Goal: Transaction & Acquisition: Purchase product/service

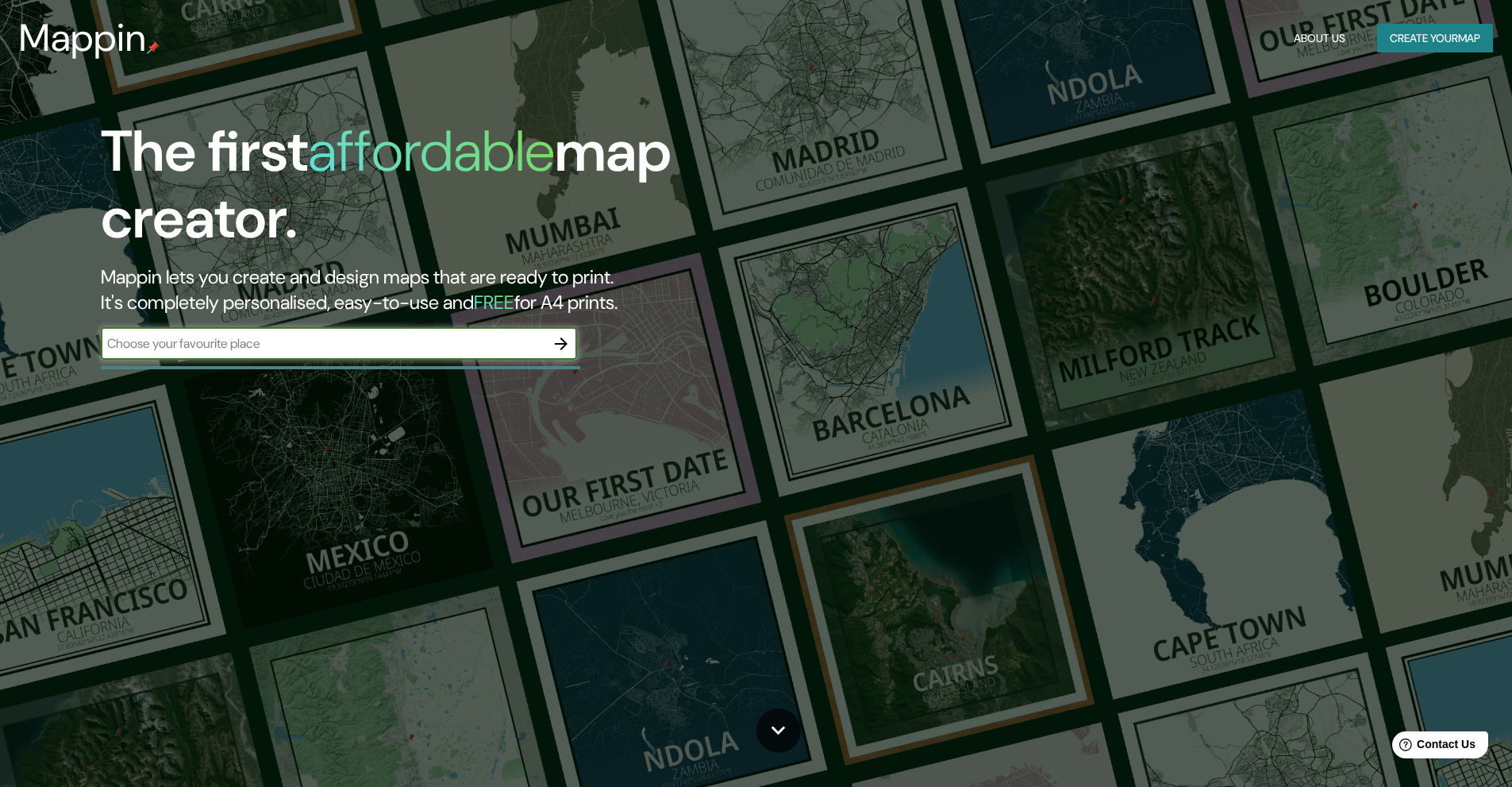
click at [253, 346] on input "text" at bounding box center [322, 343] width 444 height 18
type input "valparaiso [GEOGRAPHIC_DATA]"
click at [553, 358] on div at bounding box center [560, 343] width 32 height 32
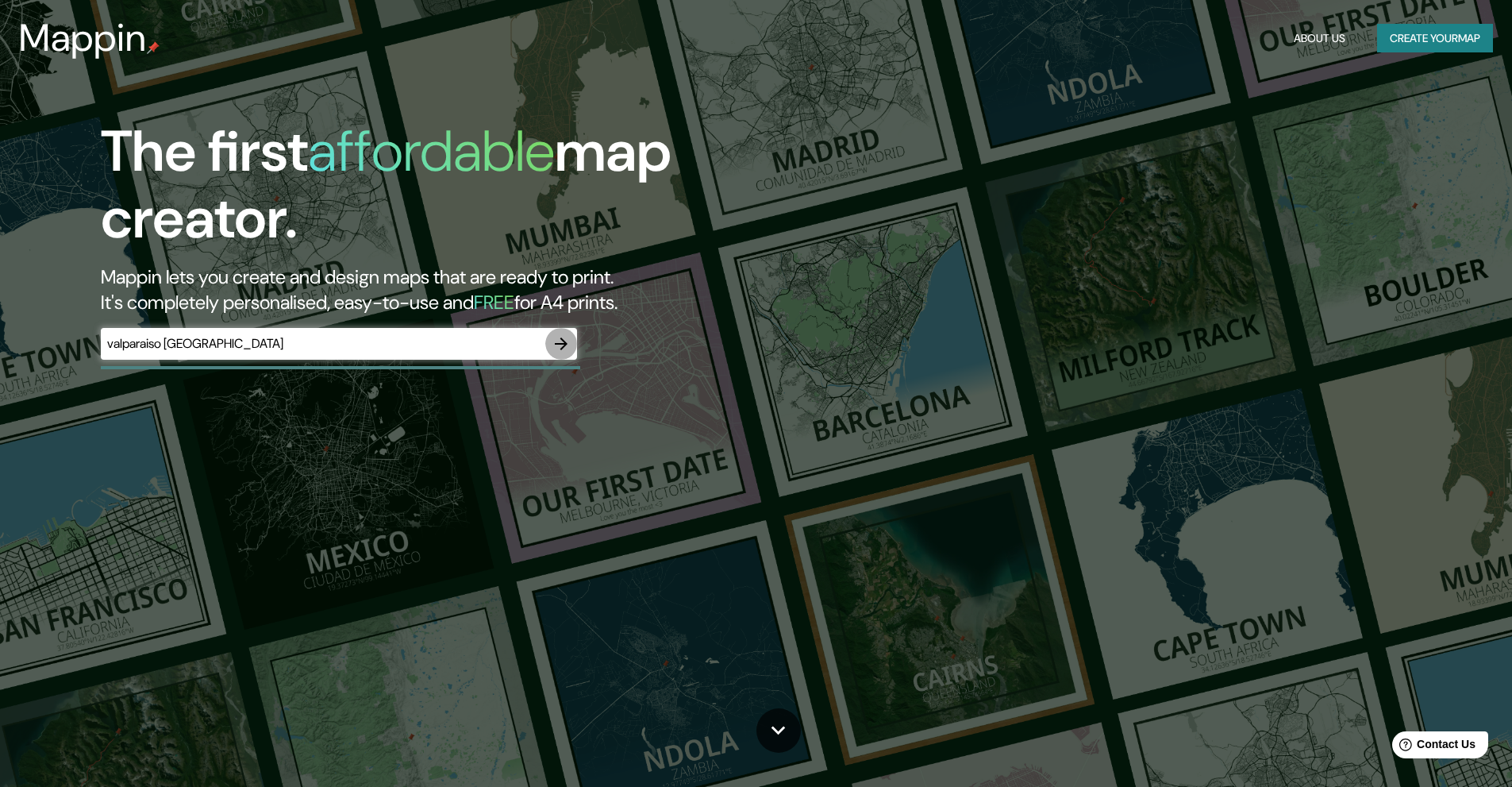
click at [569, 349] on icon "button" at bounding box center [560, 343] width 19 height 19
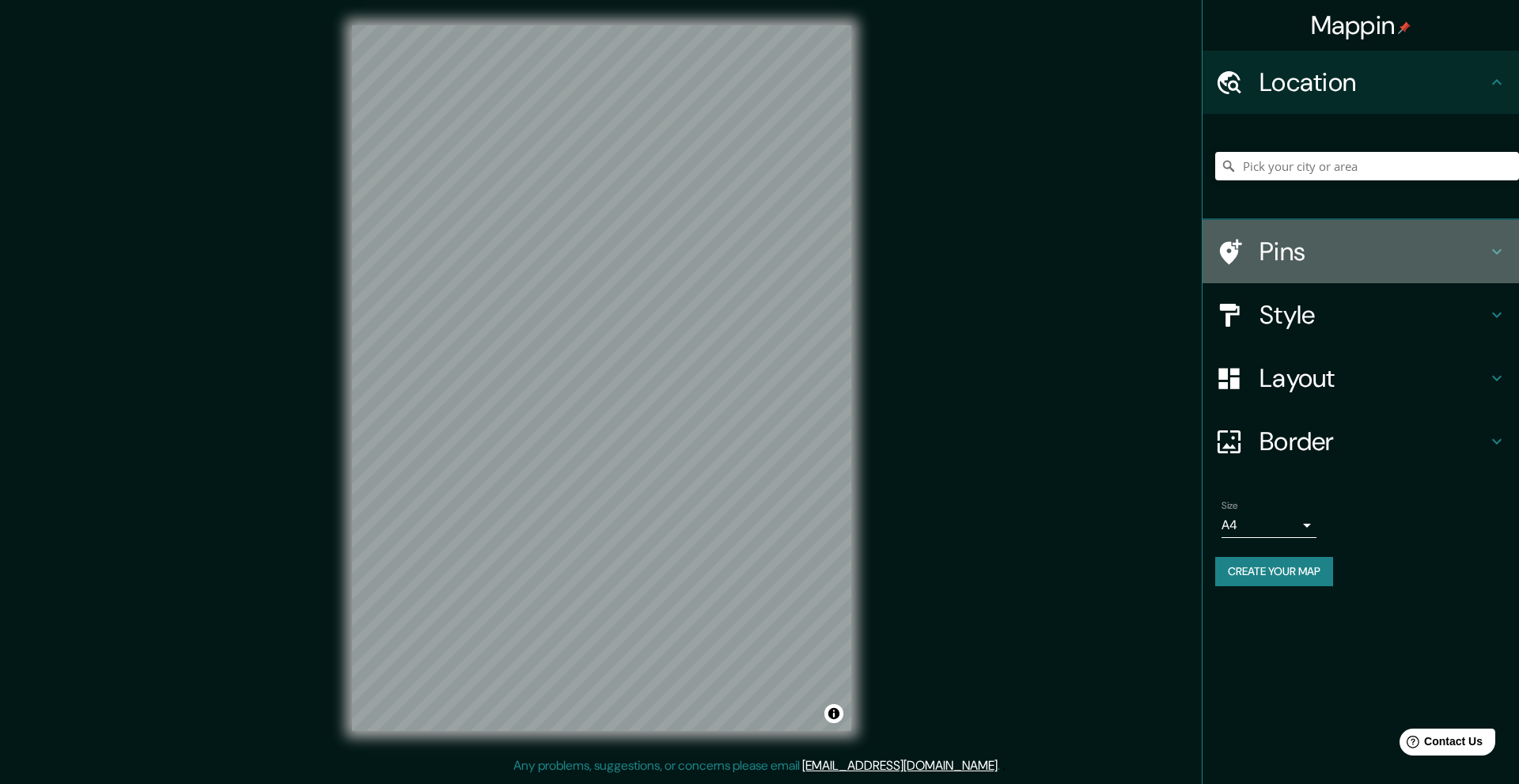
click at [1303, 255] on h4 "Pins" at bounding box center [1373, 251] width 227 height 32
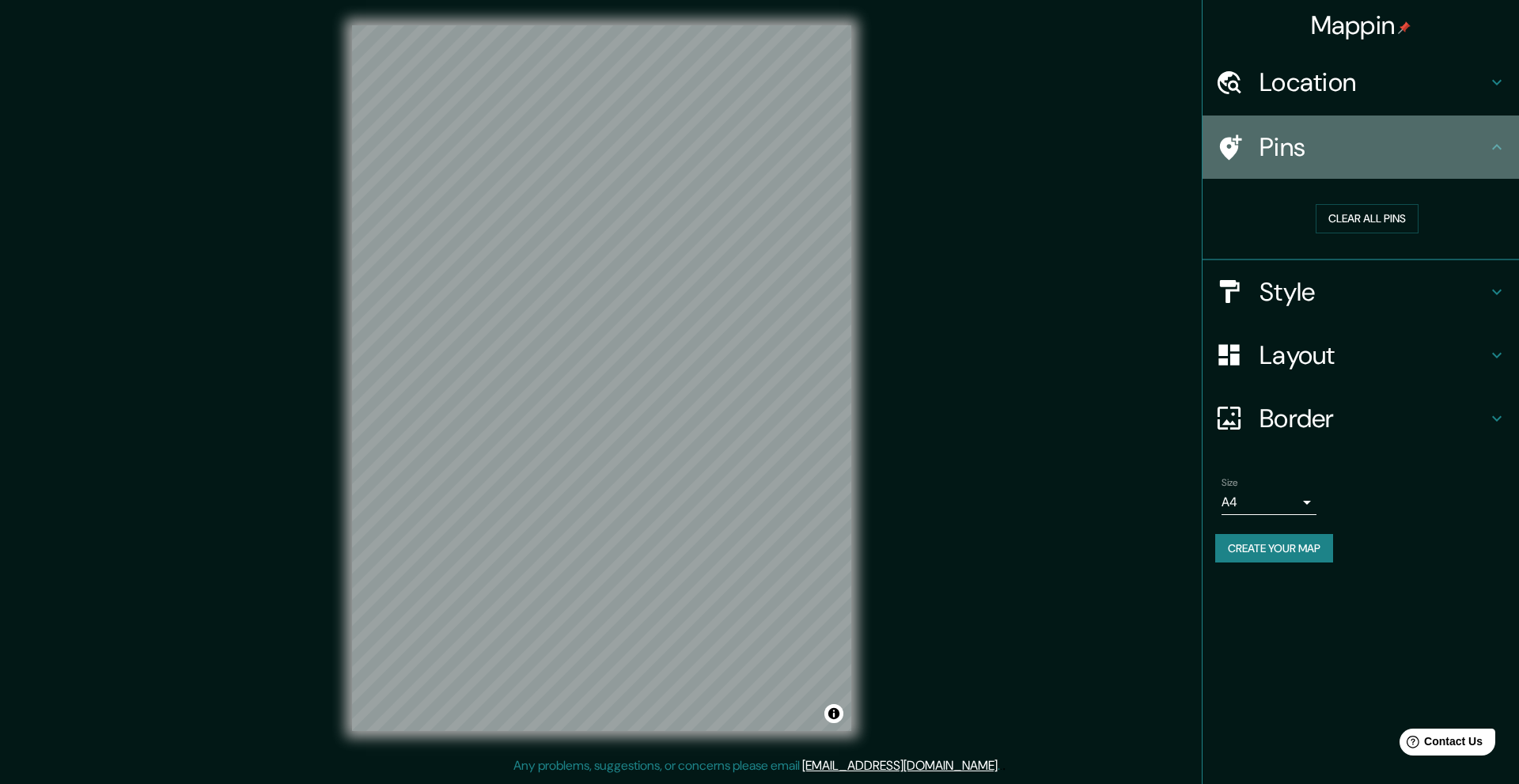
click at [1278, 131] on h4 "Pins" at bounding box center [1373, 146] width 227 height 32
click at [1514, 136] on div "Pins" at bounding box center [1361, 147] width 317 height 64
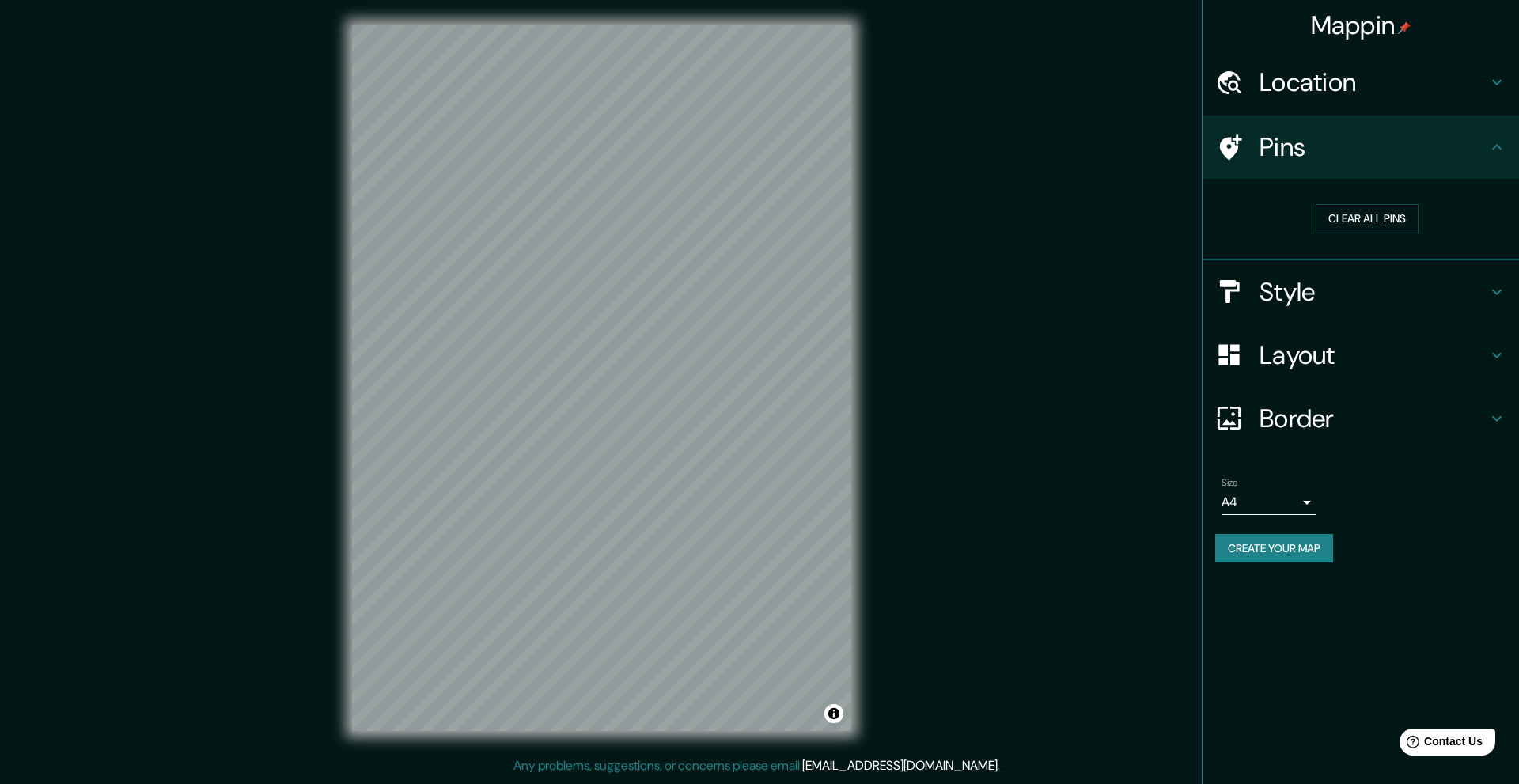
click at [1475, 298] on h4 "Style" at bounding box center [1373, 292] width 227 height 32
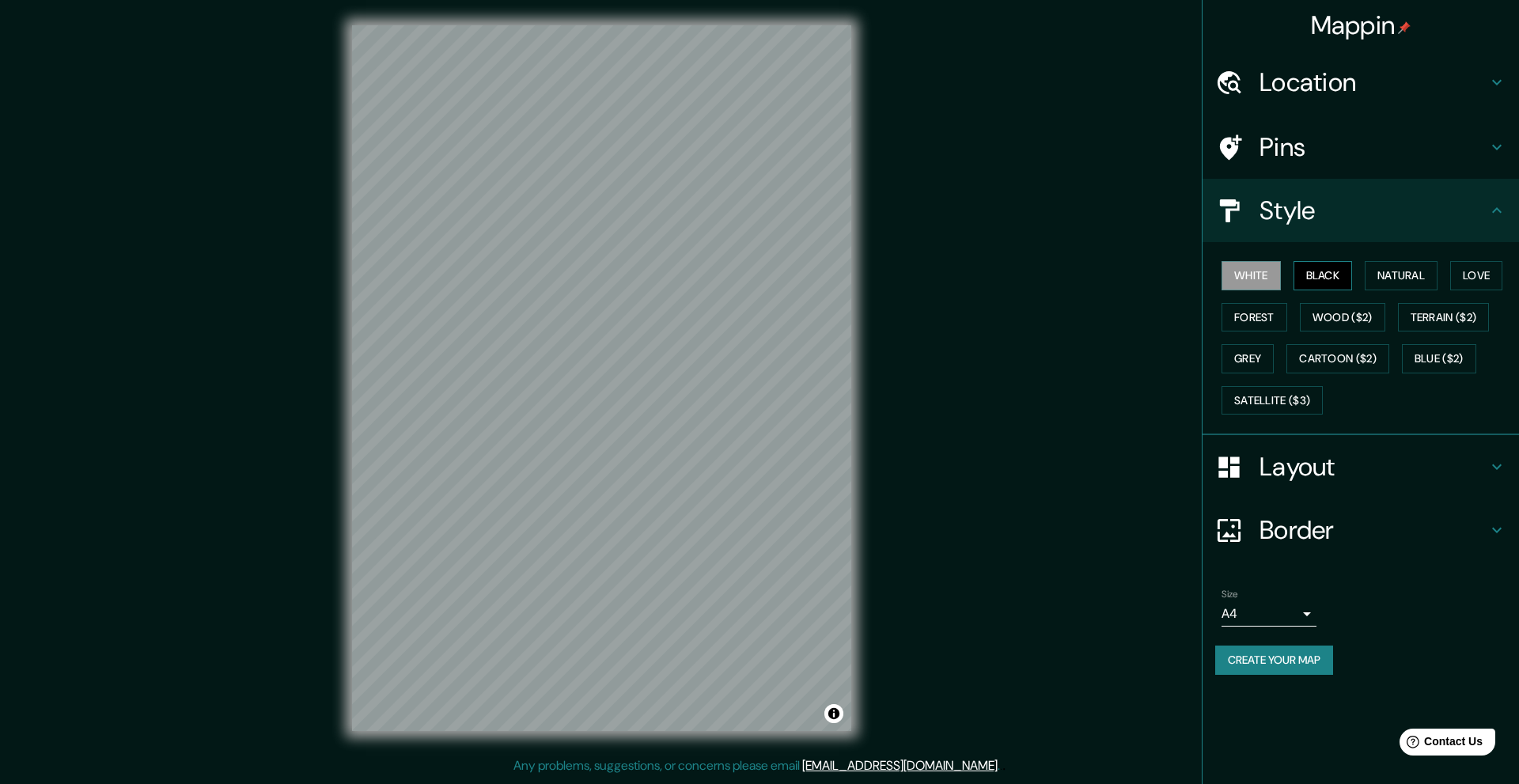
click at [1316, 270] on button "Black" at bounding box center [1323, 276] width 59 height 29
click at [1333, 322] on button "Wood ($2)" at bounding box center [1343, 317] width 86 height 29
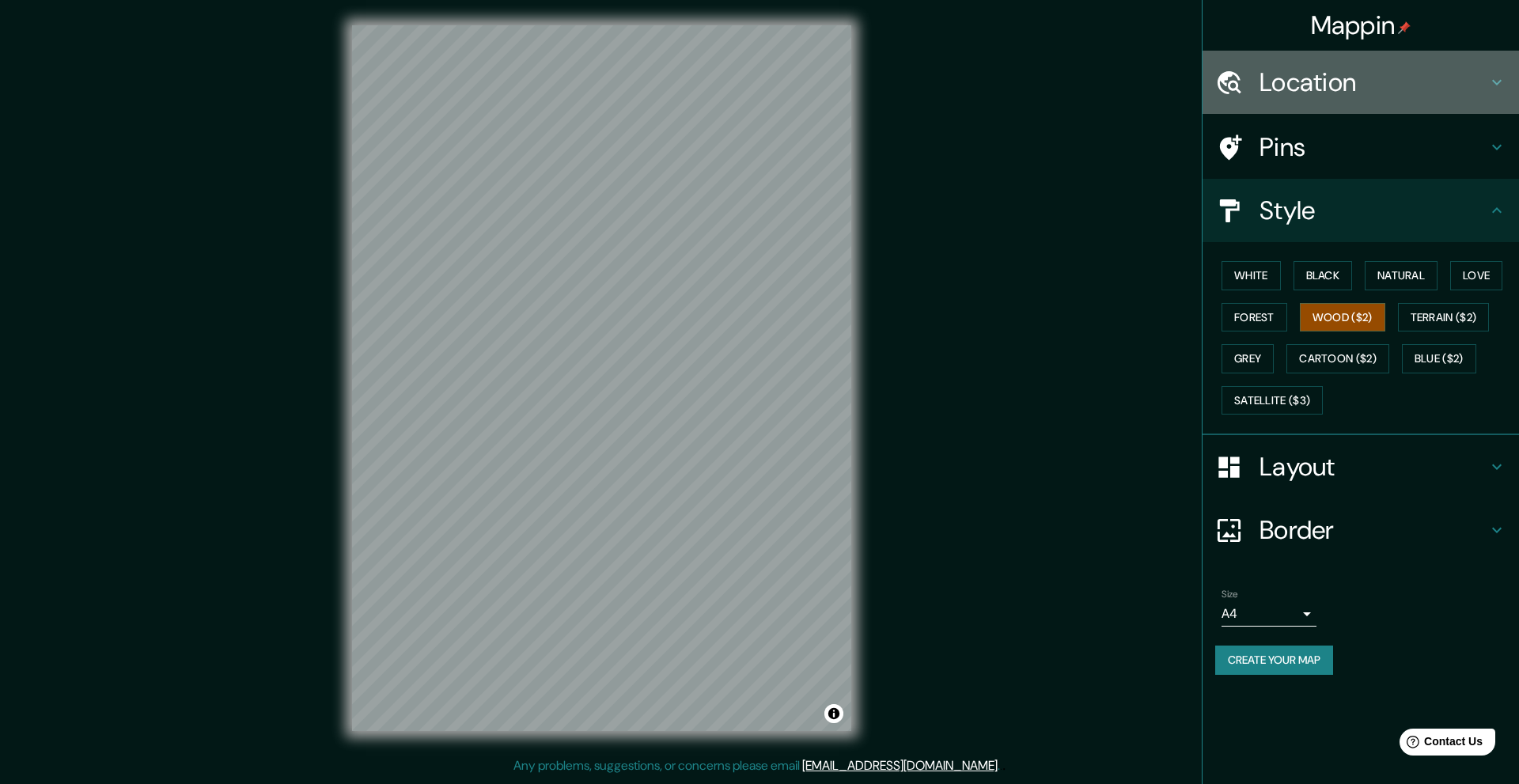
click at [1405, 91] on h4 "Location" at bounding box center [1373, 82] width 227 height 32
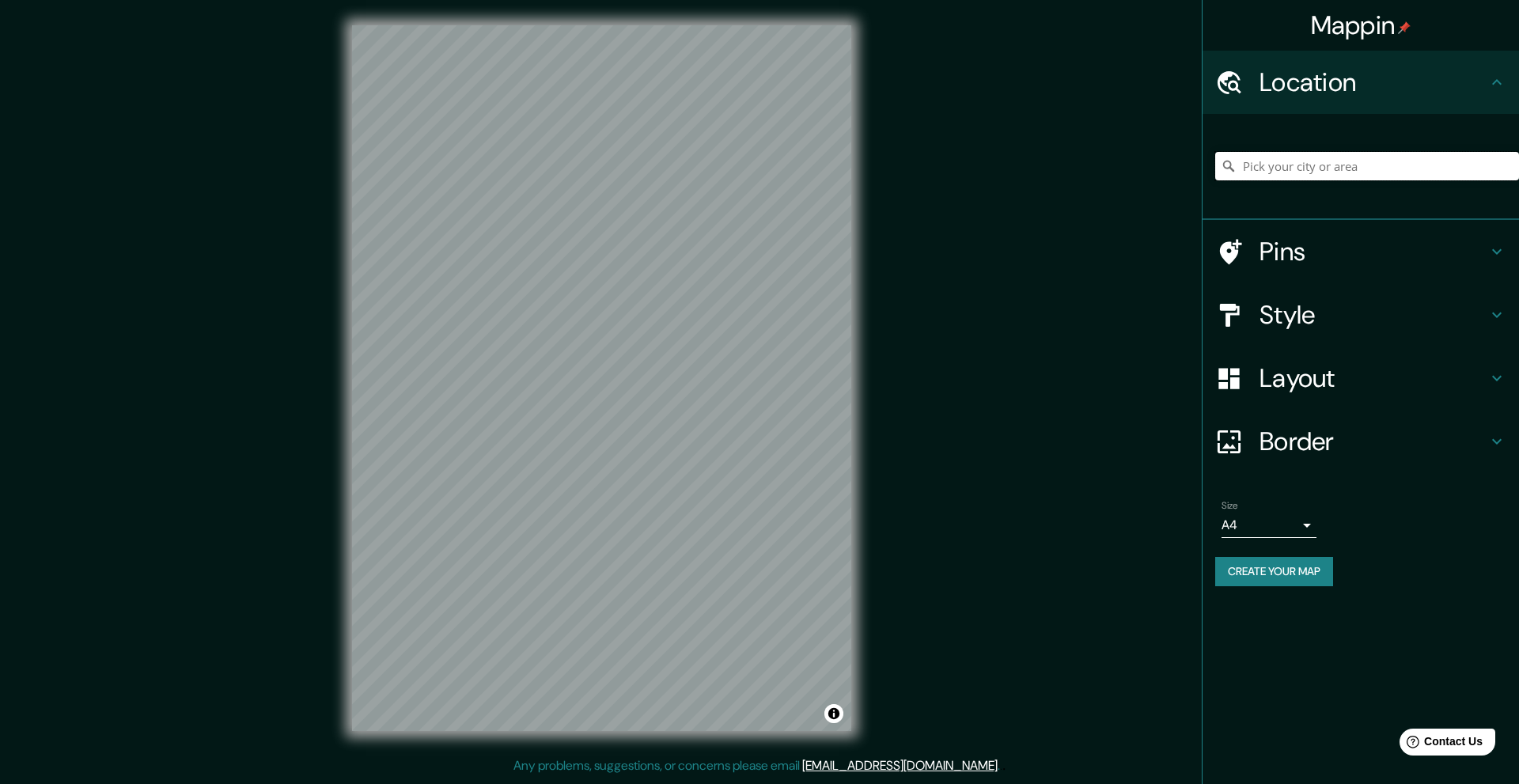
click at [1333, 155] on input "Pick your city or area" at bounding box center [1367, 166] width 304 height 28
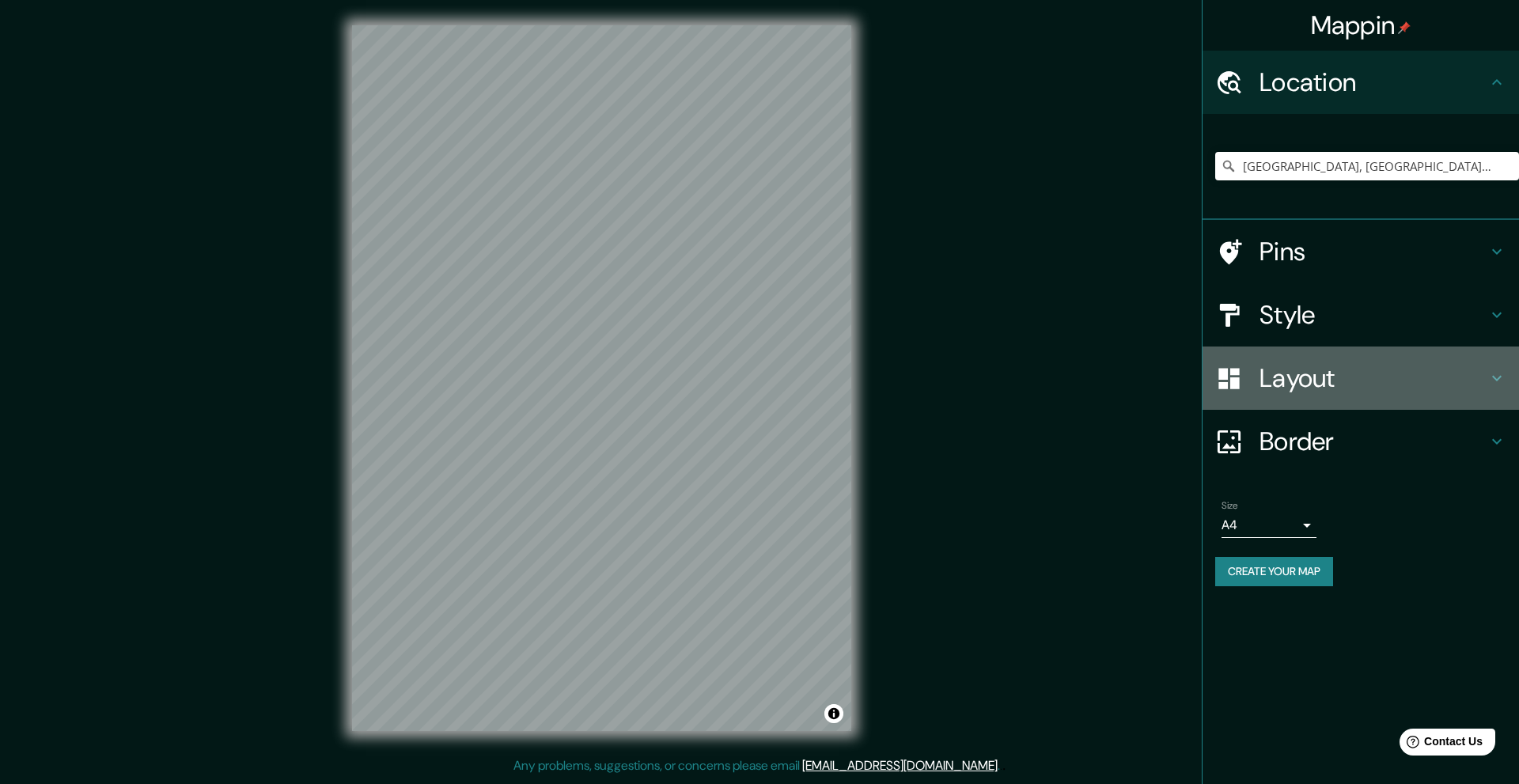
click at [1496, 389] on div "Layout" at bounding box center [1361, 378] width 317 height 64
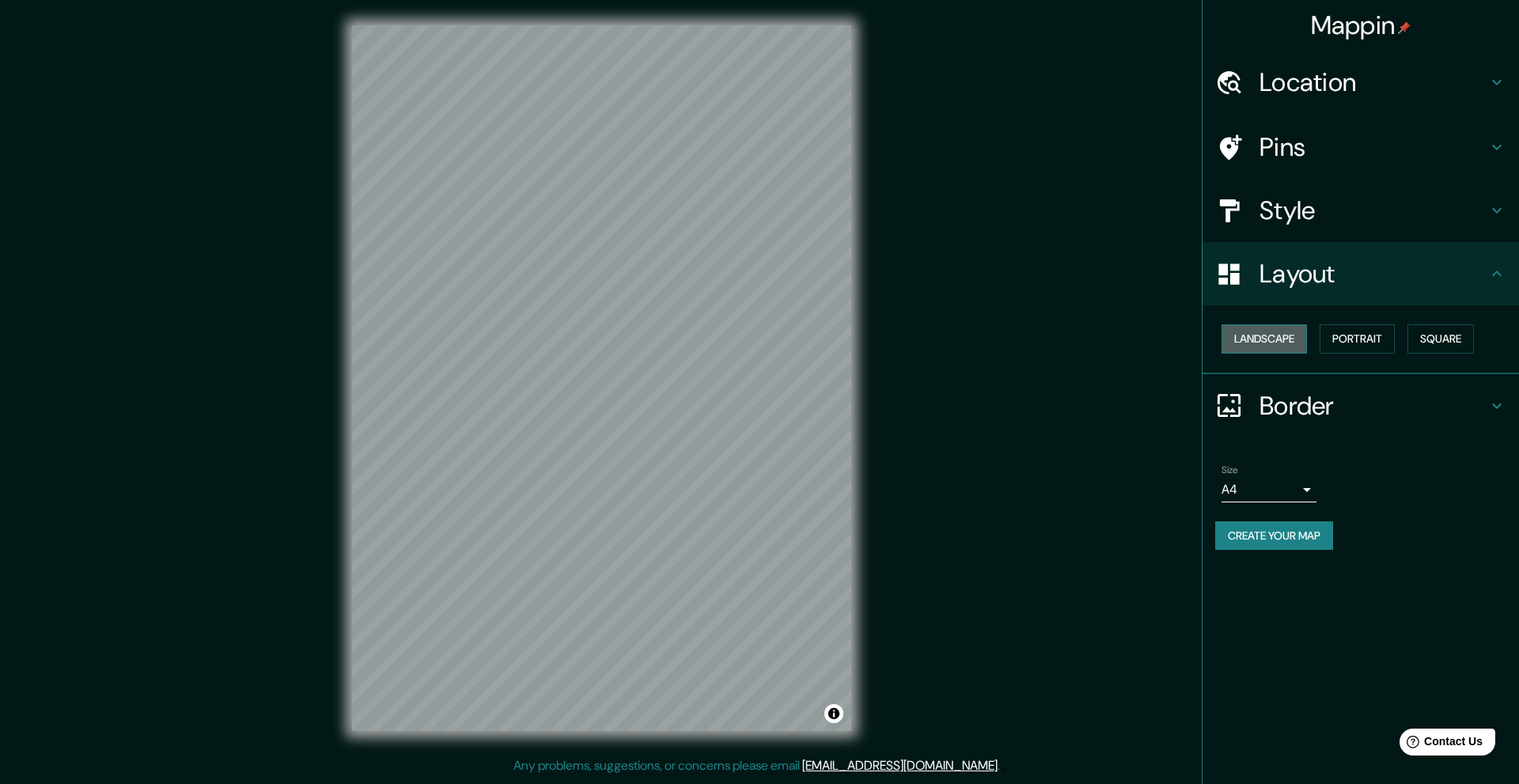
click at [1252, 336] on button "Landscape" at bounding box center [1264, 339] width 86 height 29
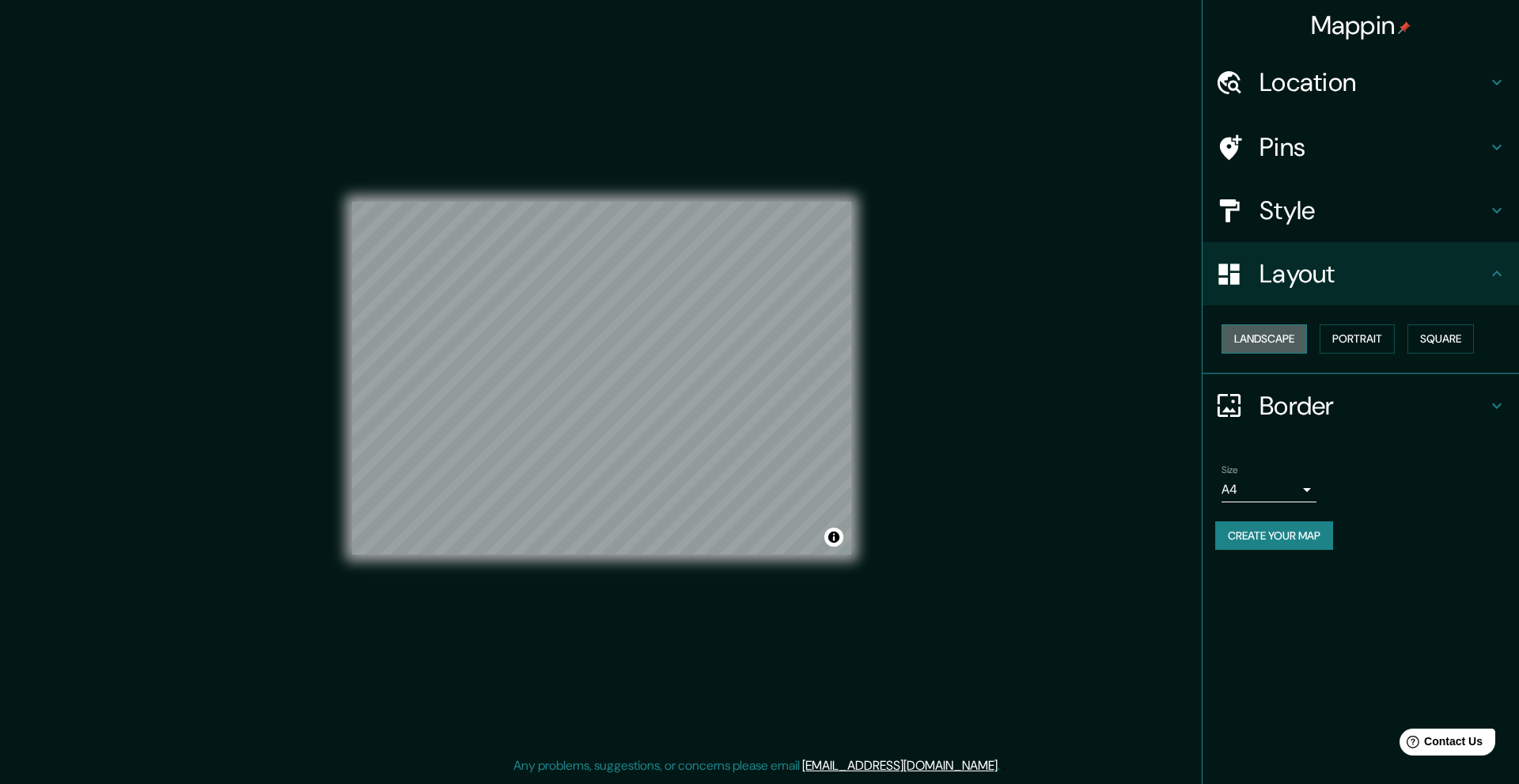
click at [1252, 337] on button "Landscape" at bounding box center [1264, 339] width 86 height 29
drag, startPoint x: 1314, startPoint y: 341, endPoint x: 1371, endPoint y: 345, distance: 57.1
click at [1317, 341] on div "Landscape [GEOGRAPHIC_DATA]" at bounding box center [1367, 339] width 304 height 42
click at [1371, 345] on button "Portrait" at bounding box center [1357, 339] width 75 height 29
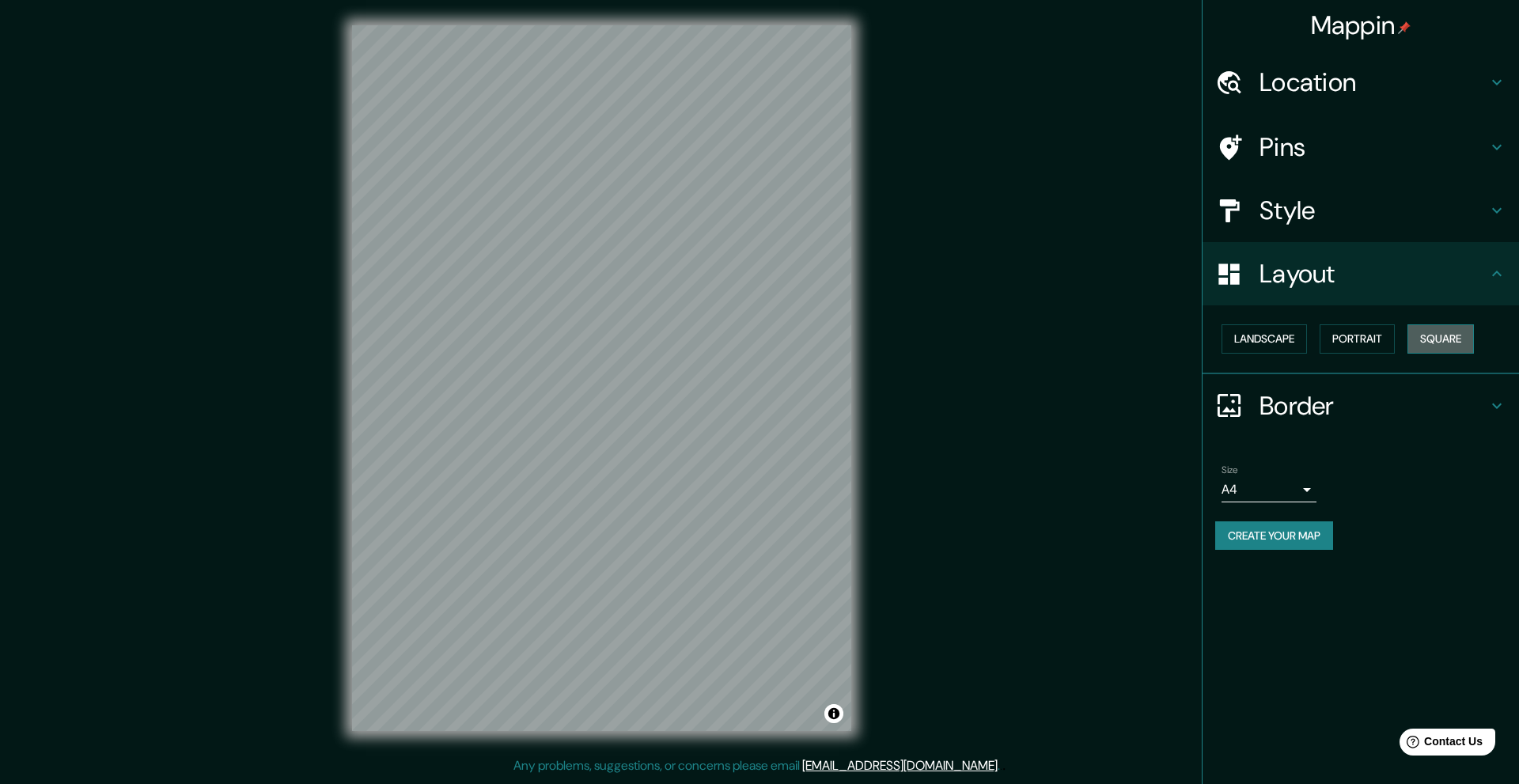
click at [1439, 341] on button "Square" at bounding box center [1440, 339] width 66 height 29
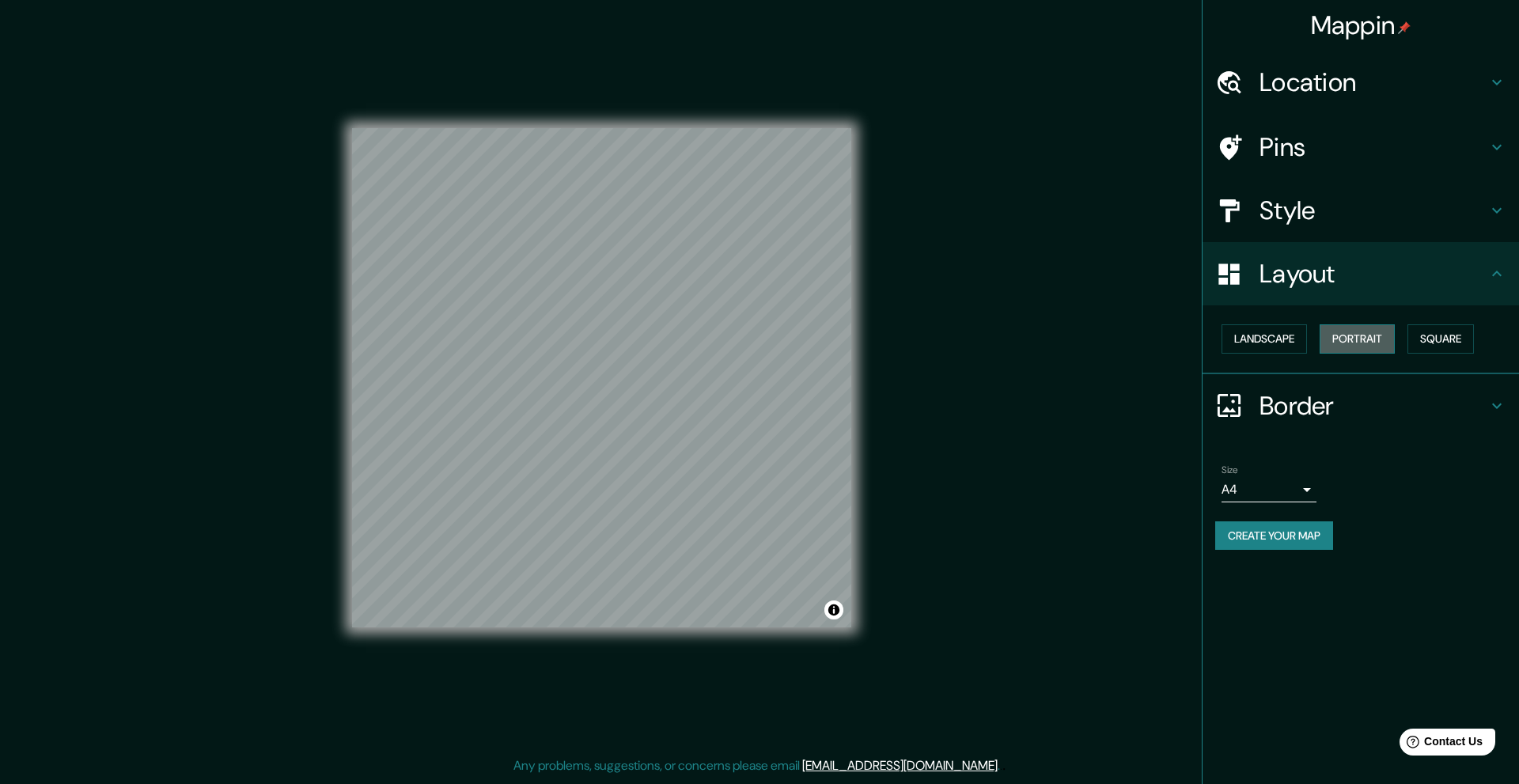
click at [1371, 343] on button "Portrait" at bounding box center [1357, 339] width 75 height 29
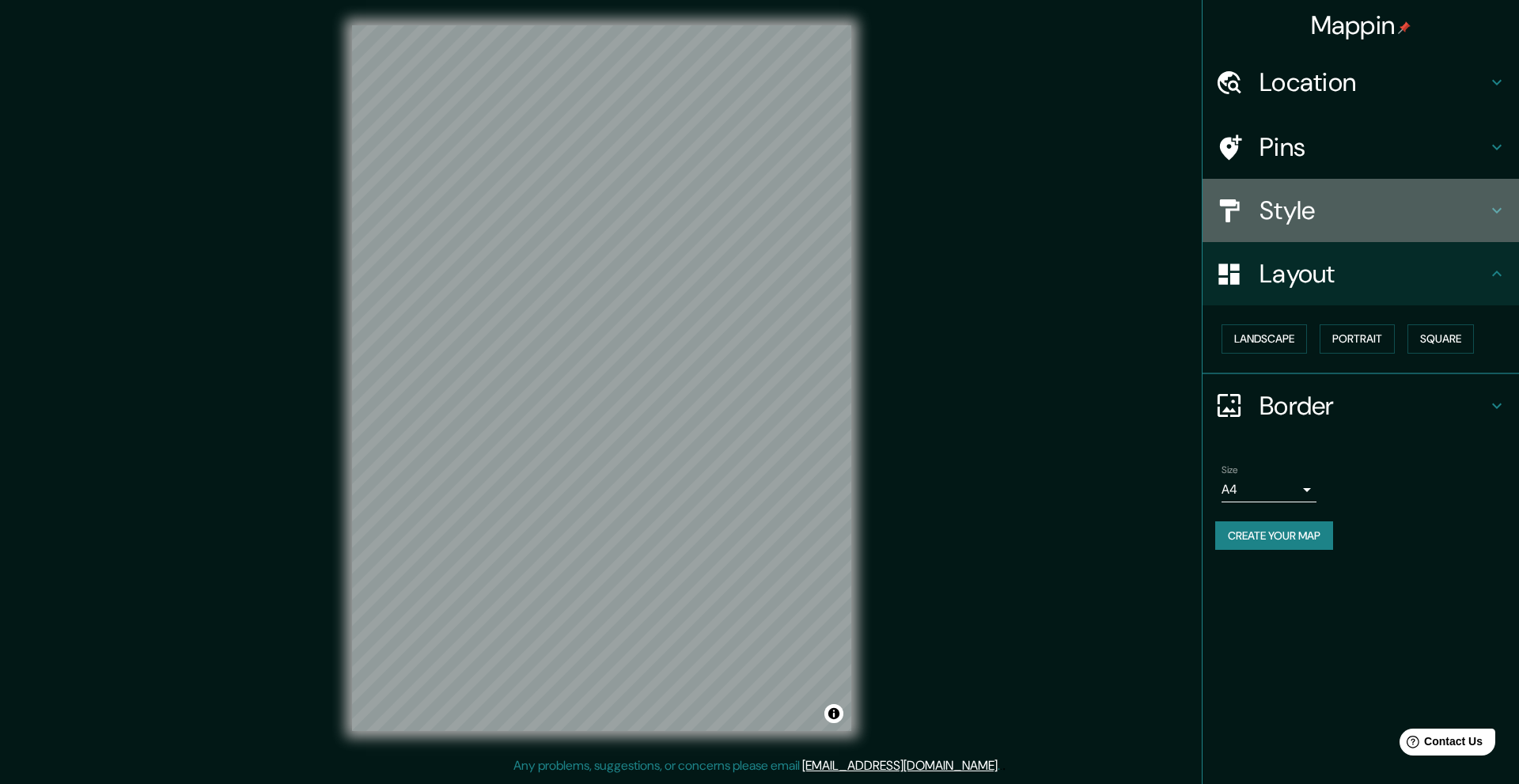
click at [1381, 220] on h4 "Style" at bounding box center [1373, 210] width 227 height 32
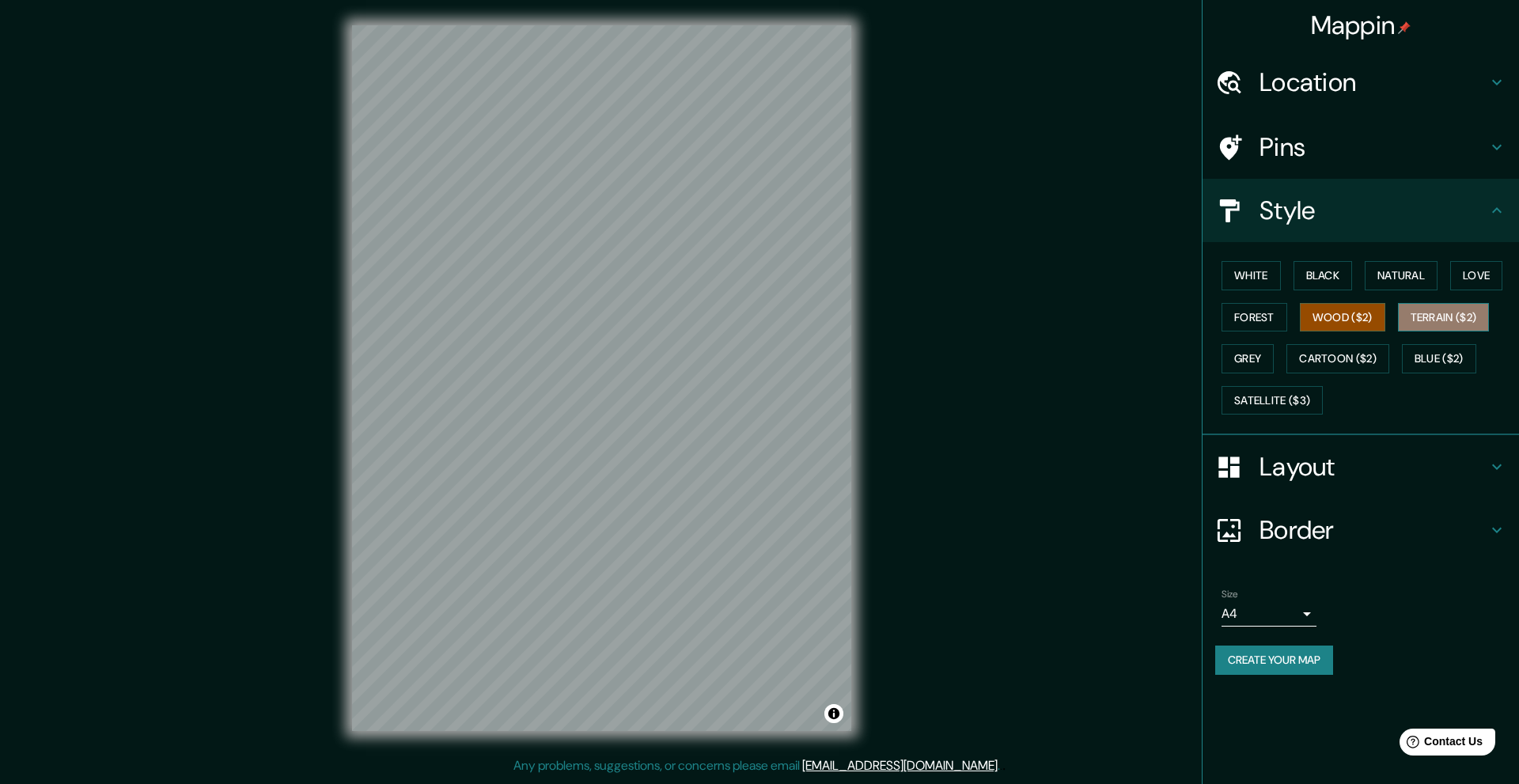
click at [1469, 324] on button "Terrain ($2)" at bounding box center [1444, 317] width 92 height 29
click at [1246, 354] on button "Grey" at bounding box center [1247, 358] width 52 height 29
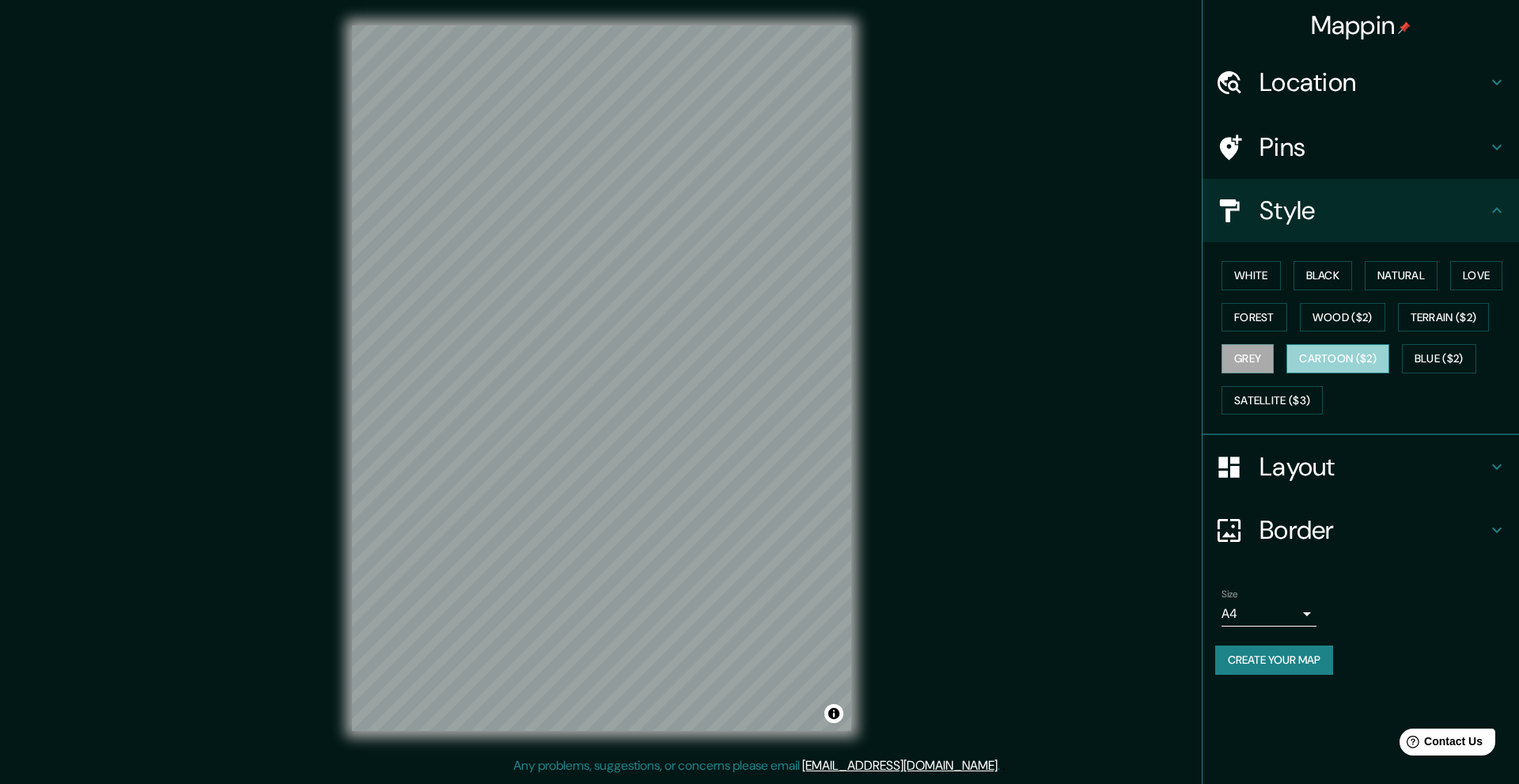
click at [1344, 362] on button "Cartoon ($2)" at bounding box center [1337, 358] width 103 height 29
click at [1262, 388] on button "Satellite ($3)" at bounding box center [1272, 400] width 101 height 29
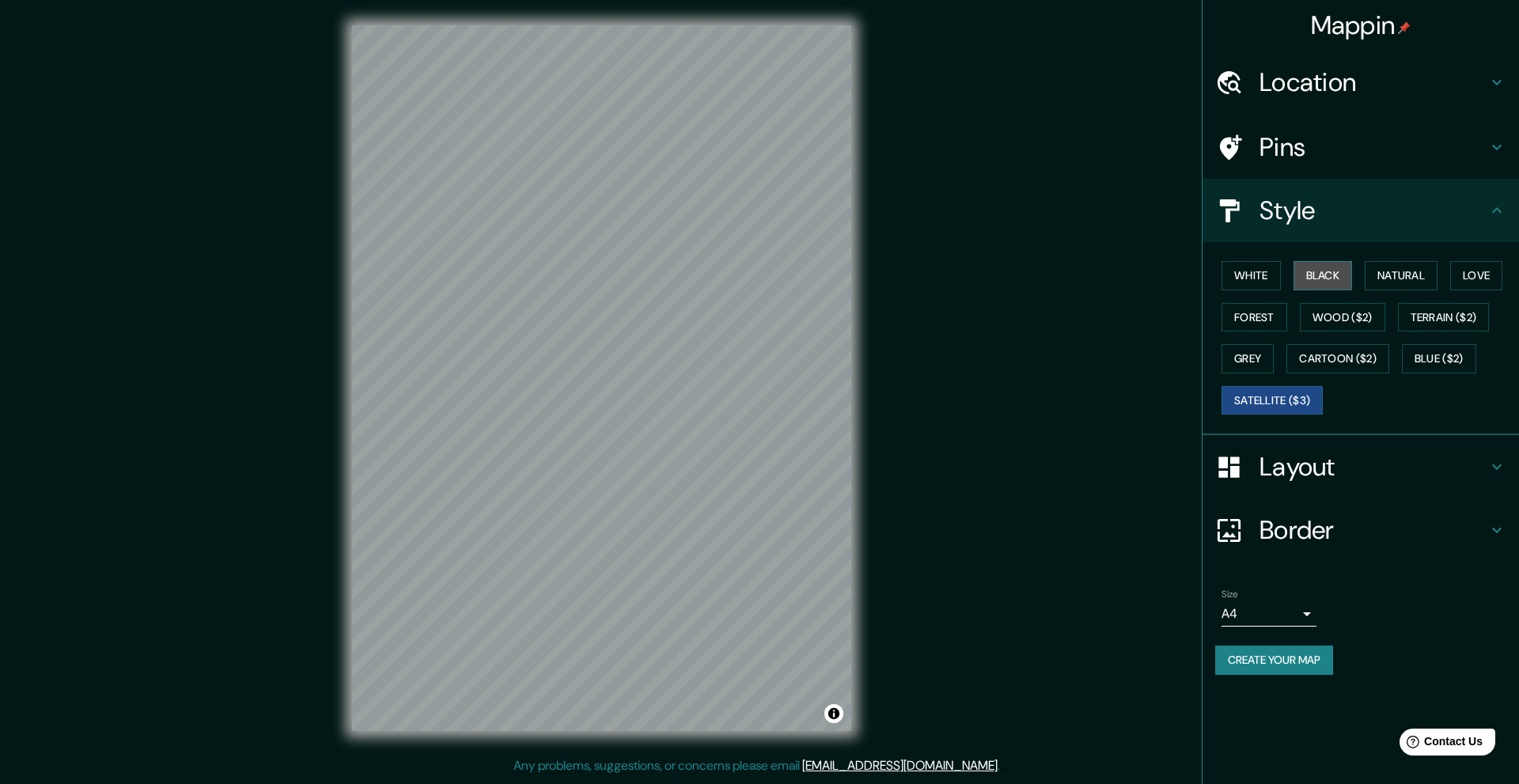
click at [1308, 276] on button "Black" at bounding box center [1323, 276] width 59 height 29
click at [1252, 278] on button "White" at bounding box center [1251, 276] width 59 height 29
click at [1250, 314] on button "Forest" at bounding box center [1254, 317] width 65 height 29
click at [1241, 355] on button "Grey" at bounding box center [1247, 358] width 52 height 29
click at [1267, 392] on button "Satellite ($3)" at bounding box center [1272, 400] width 101 height 29
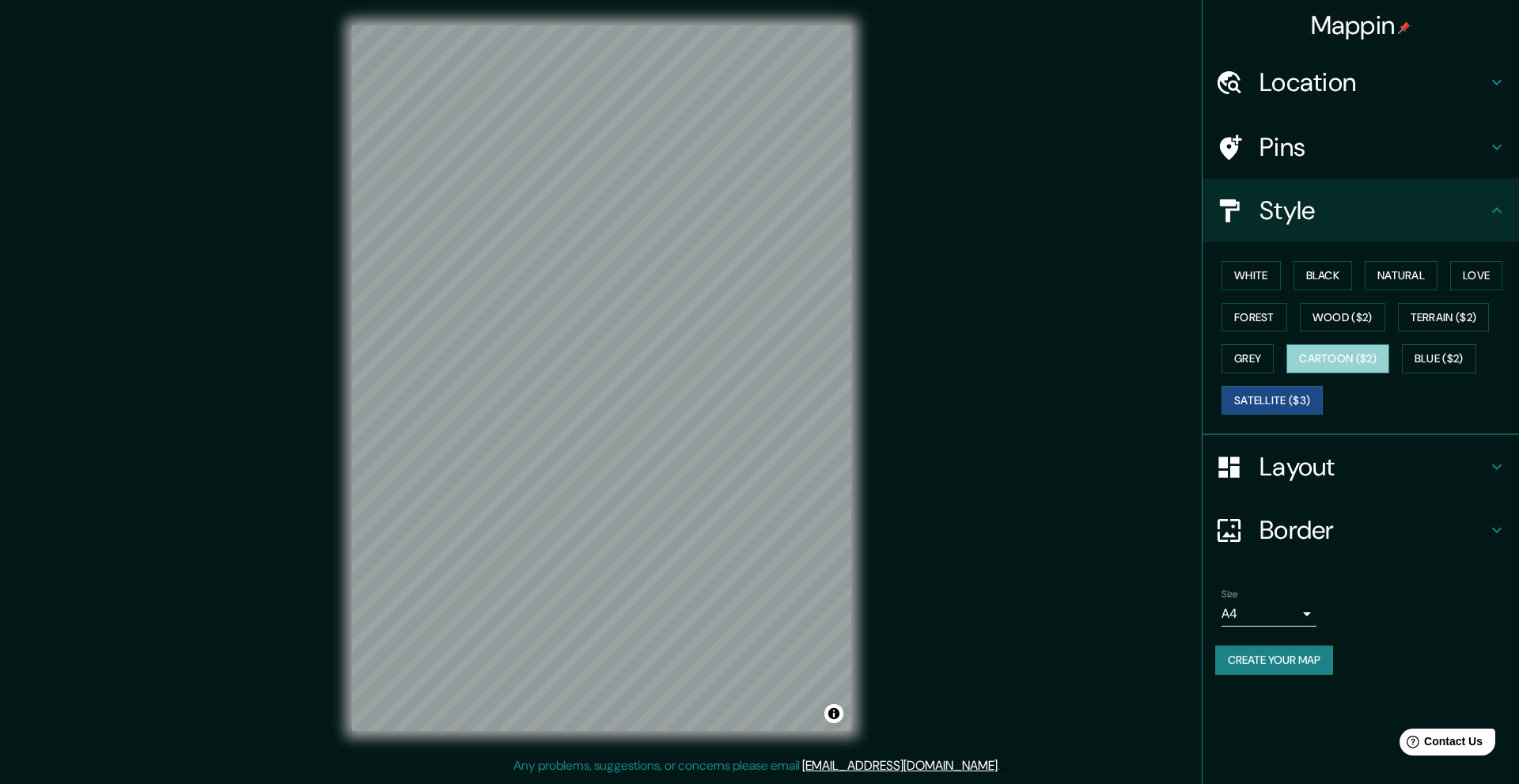
click at [1350, 357] on button "Cartoon ($2)" at bounding box center [1337, 358] width 103 height 29
click at [1439, 347] on button "Blue ($2)" at bounding box center [1439, 358] width 75 height 29
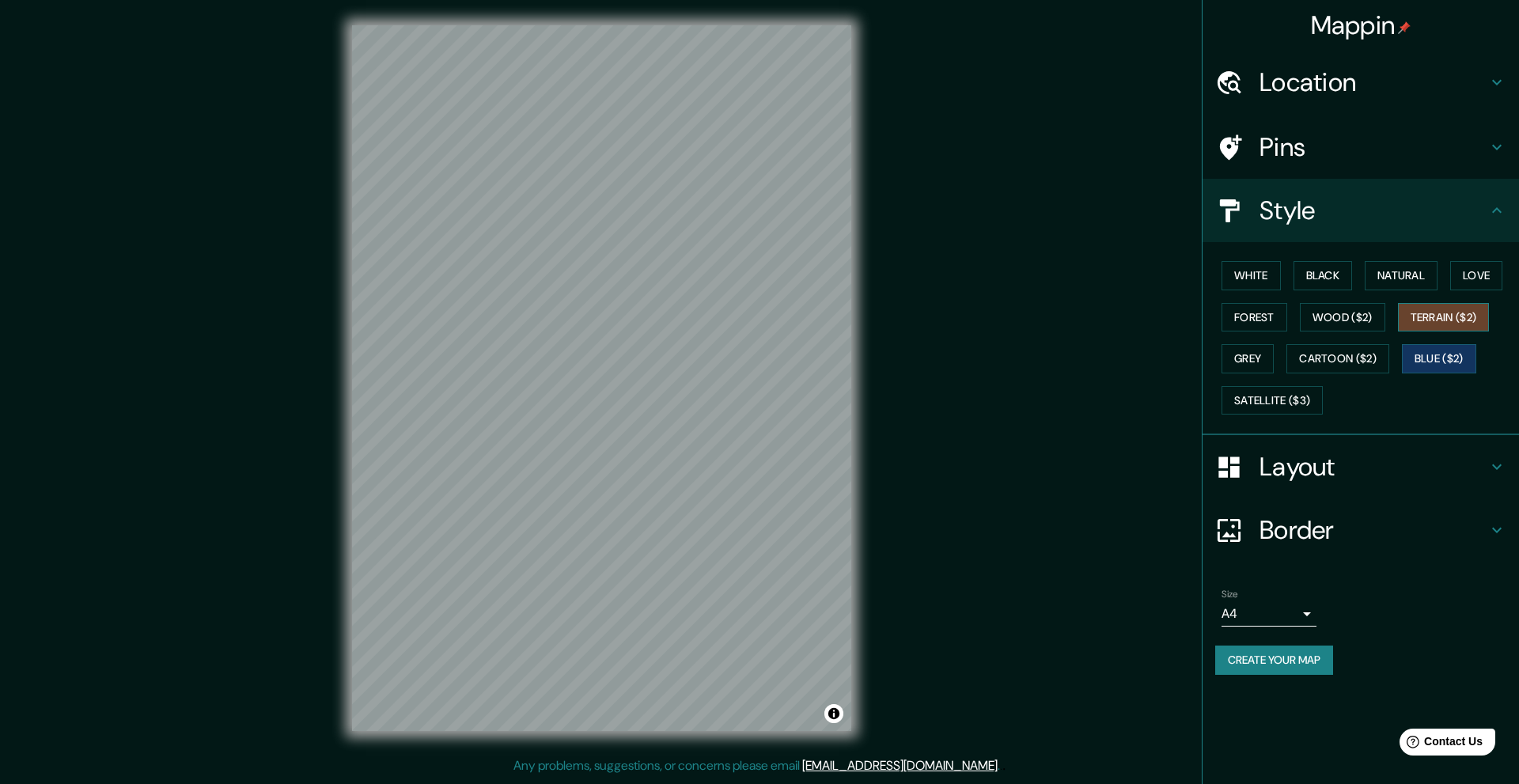
click at [1442, 319] on button "Terrain ($2)" at bounding box center [1444, 317] width 92 height 29
click at [1480, 281] on button "Love" at bounding box center [1475, 276] width 52 height 29
click at [1437, 288] on button "Natural" at bounding box center [1401, 276] width 73 height 29
click at [1331, 264] on button "Black" at bounding box center [1323, 276] width 59 height 29
click at [1280, 286] on button "White" at bounding box center [1251, 276] width 59 height 29
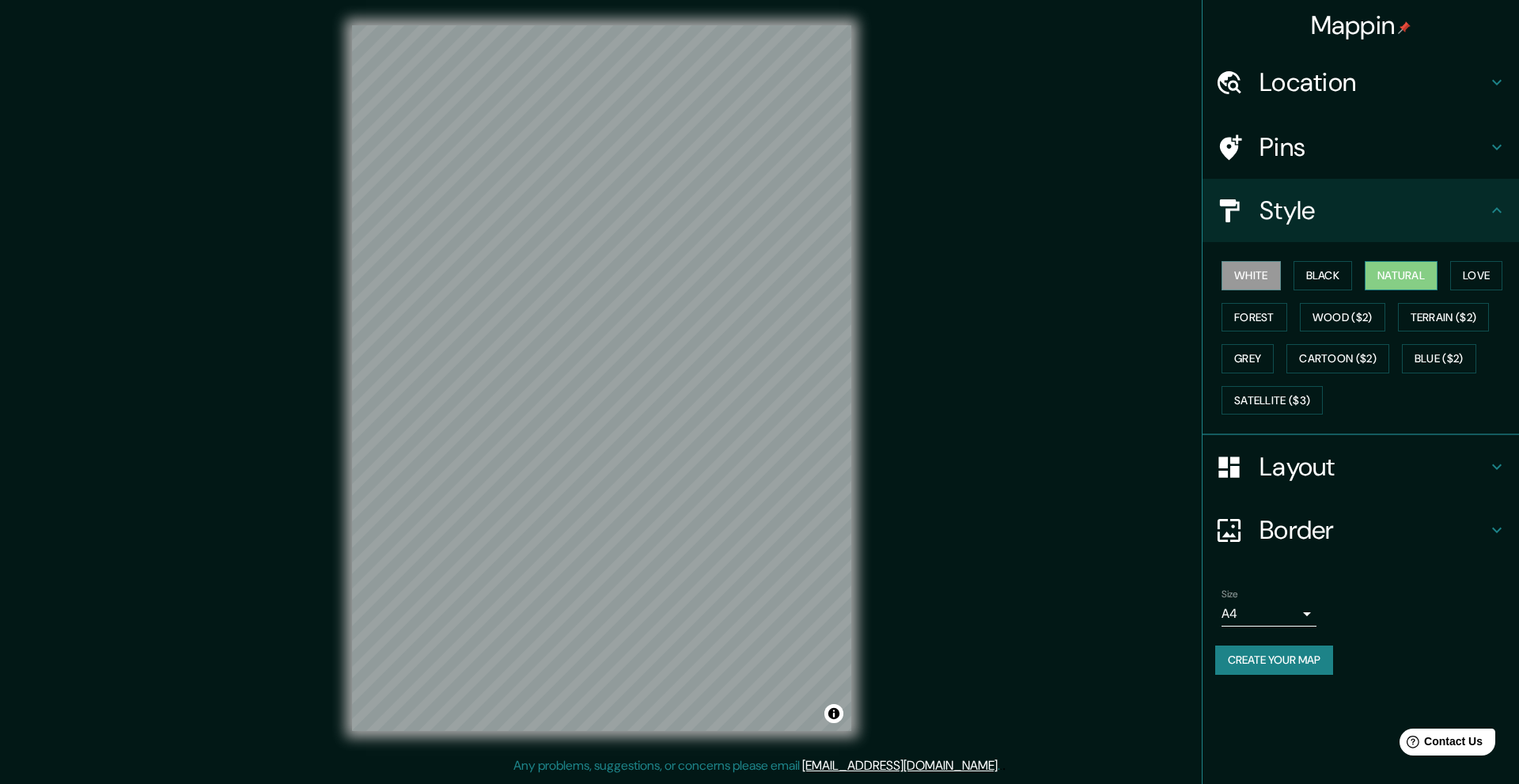
click at [1391, 272] on button "Natural" at bounding box center [1401, 276] width 73 height 29
click at [1263, 276] on button "White" at bounding box center [1251, 276] width 59 height 29
click at [1322, 275] on button "Black" at bounding box center [1323, 276] width 59 height 29
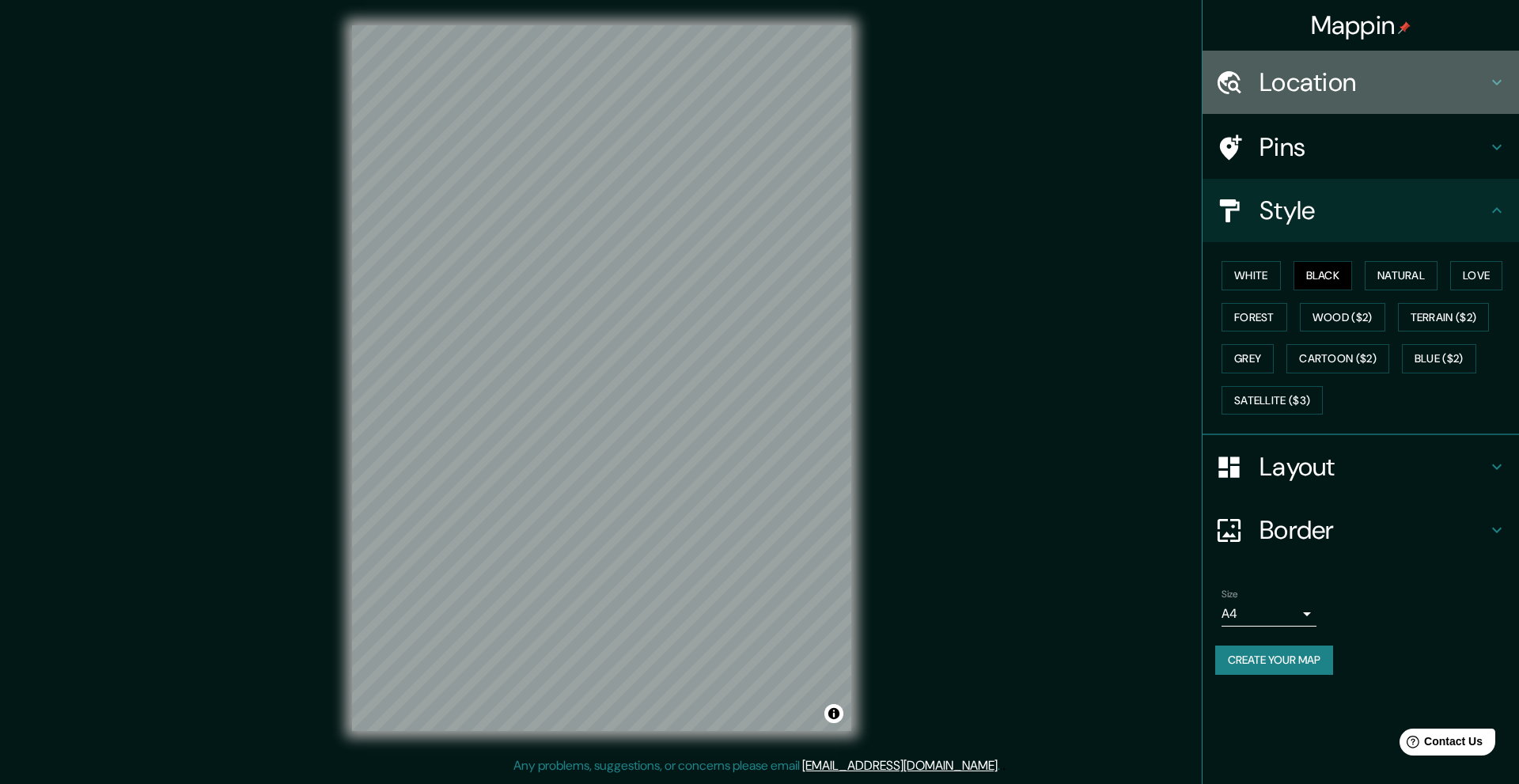
click at [1393, 81] on h4 "Location" at bounding box center [1373, 82] width 227 height 32
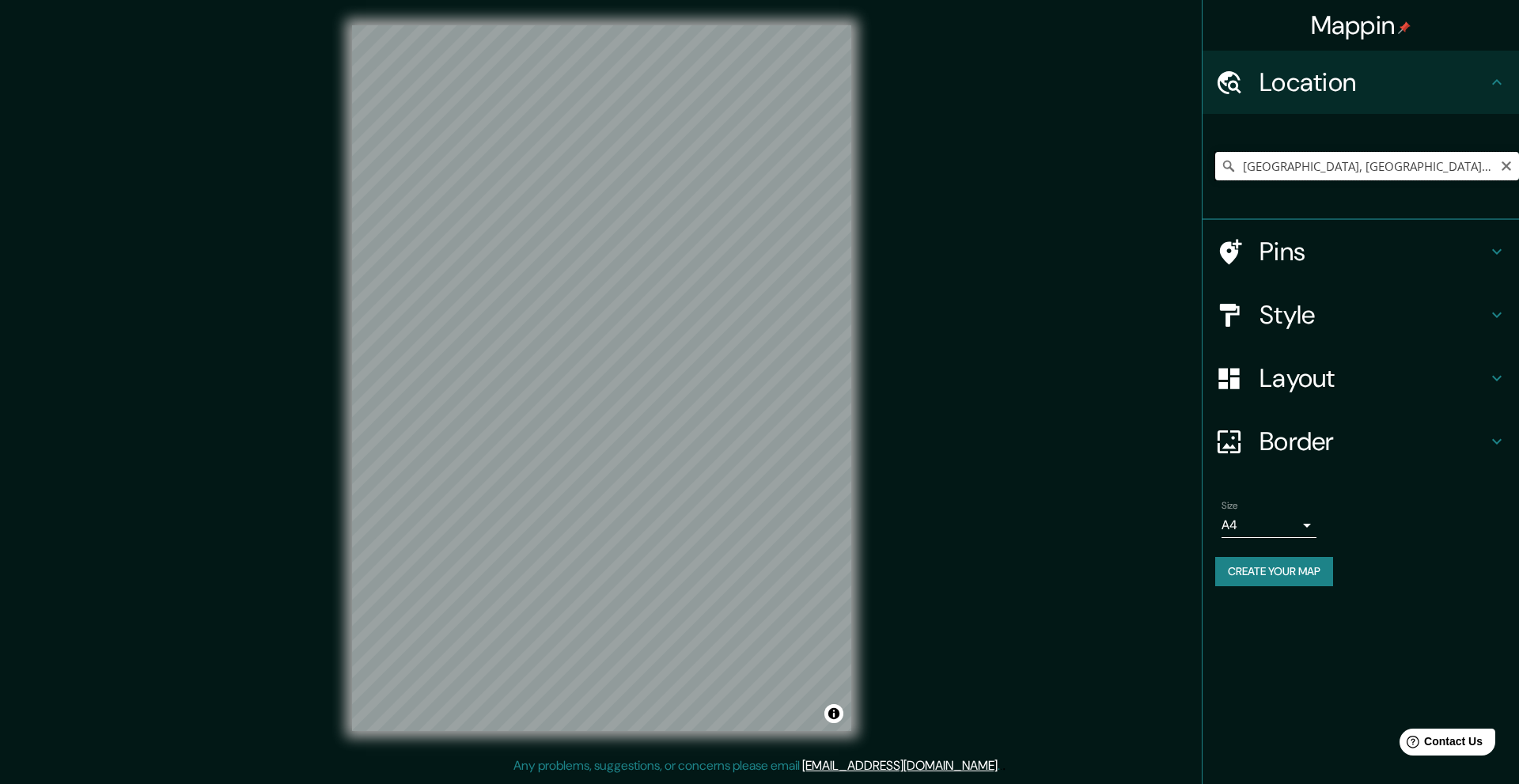
click at [1422, 169] on input "[GEOGRAPHIC_DATA], [GEOGRAPHIC_DATA], [GEOGRAPHIC_DATA]" at bounding box center [1367, 166] width 304 height 28
click at [1472, 160] on input "[GEOGRAPHIC_DATA], [GEOGRAPHIC_DATA], [GEOGRAPHIC_DATA]" at bounding box center [1367, 166] width 304 height 28
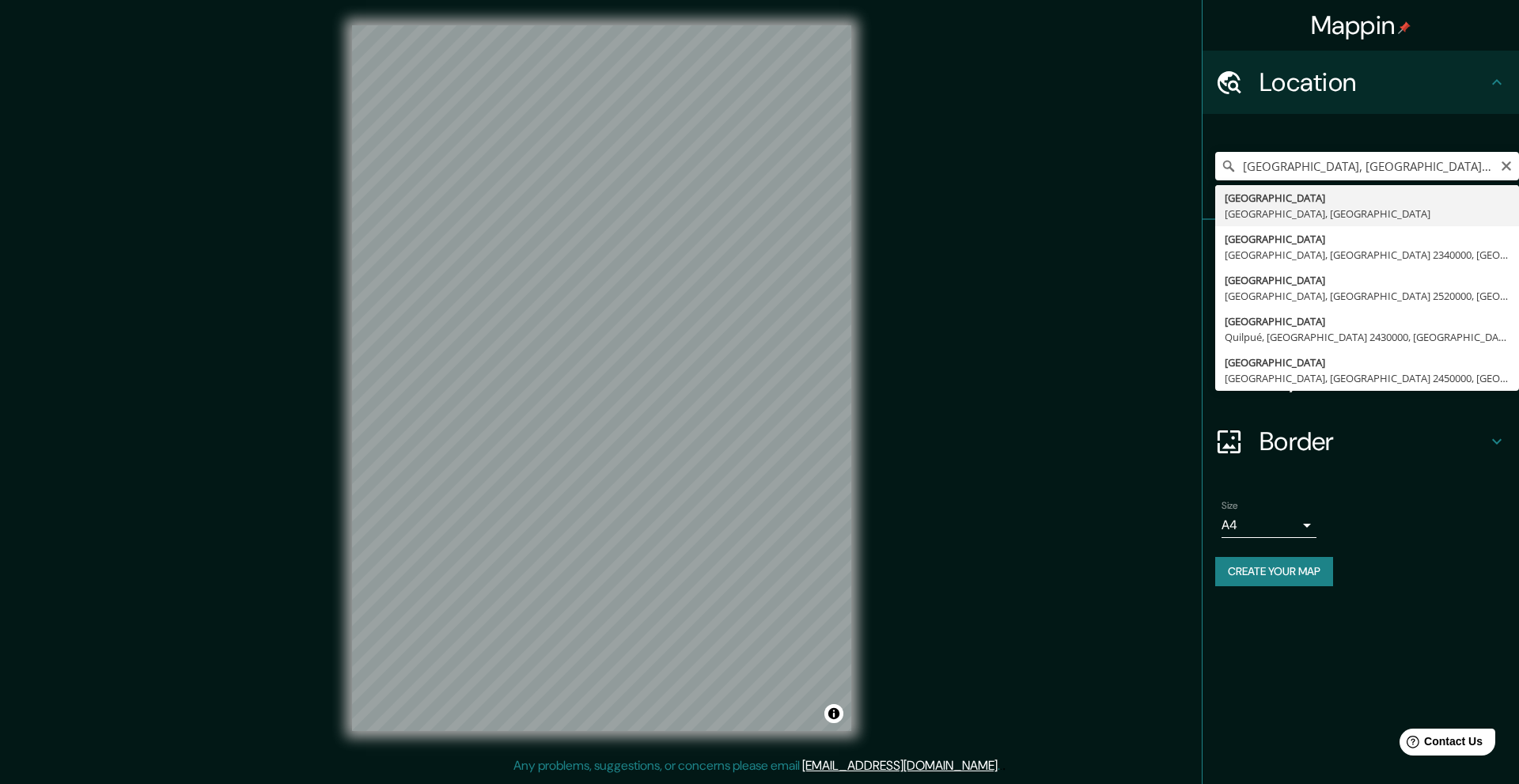
type input "[GEOGRAPHIC_DATA], [GEOGRAPHIC_DATA], [GEOGRAPHIC_DATA]"
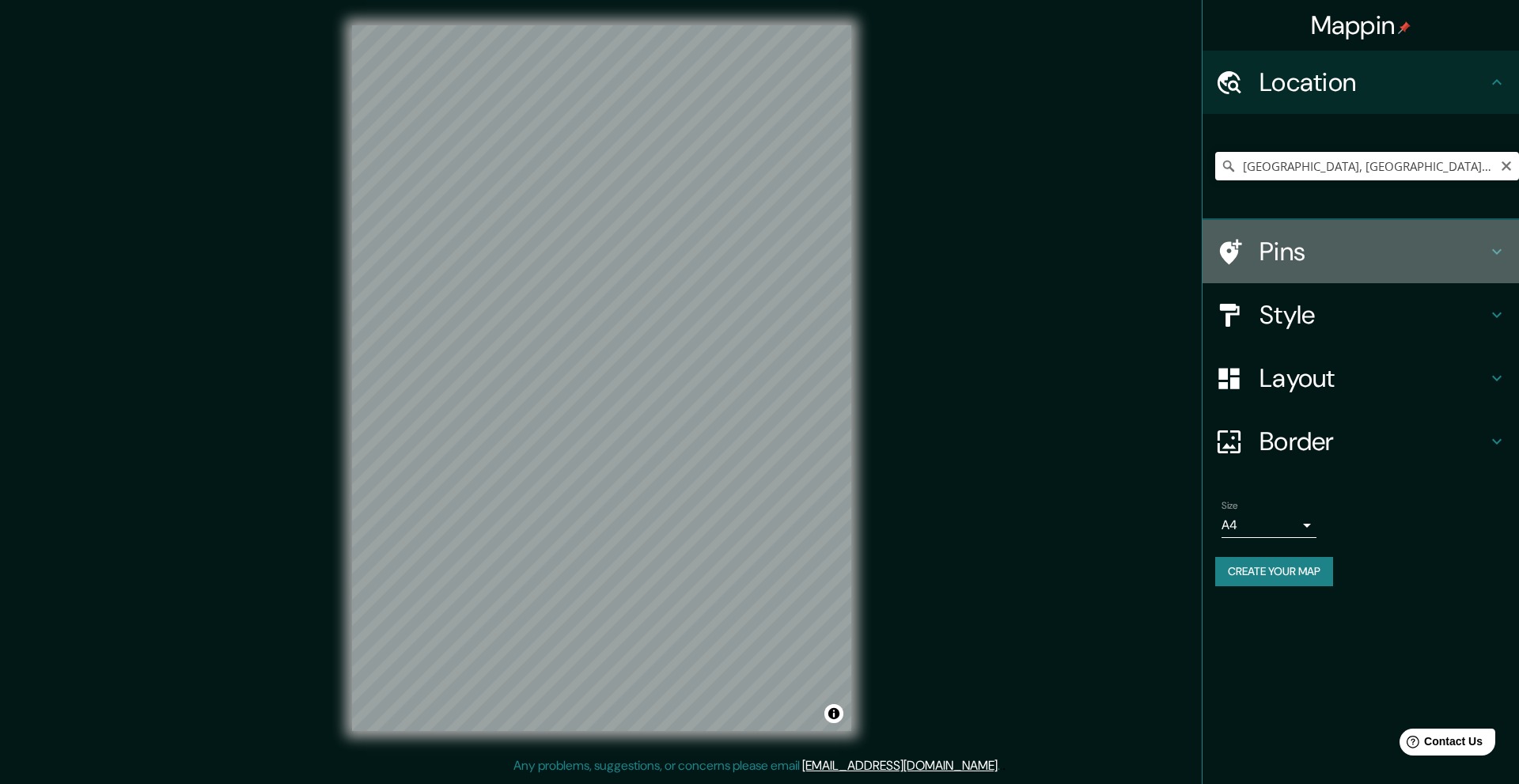
click at [1433, 244] on h4 "Pins" at bounding box center [1373, 251] width 227 height 32
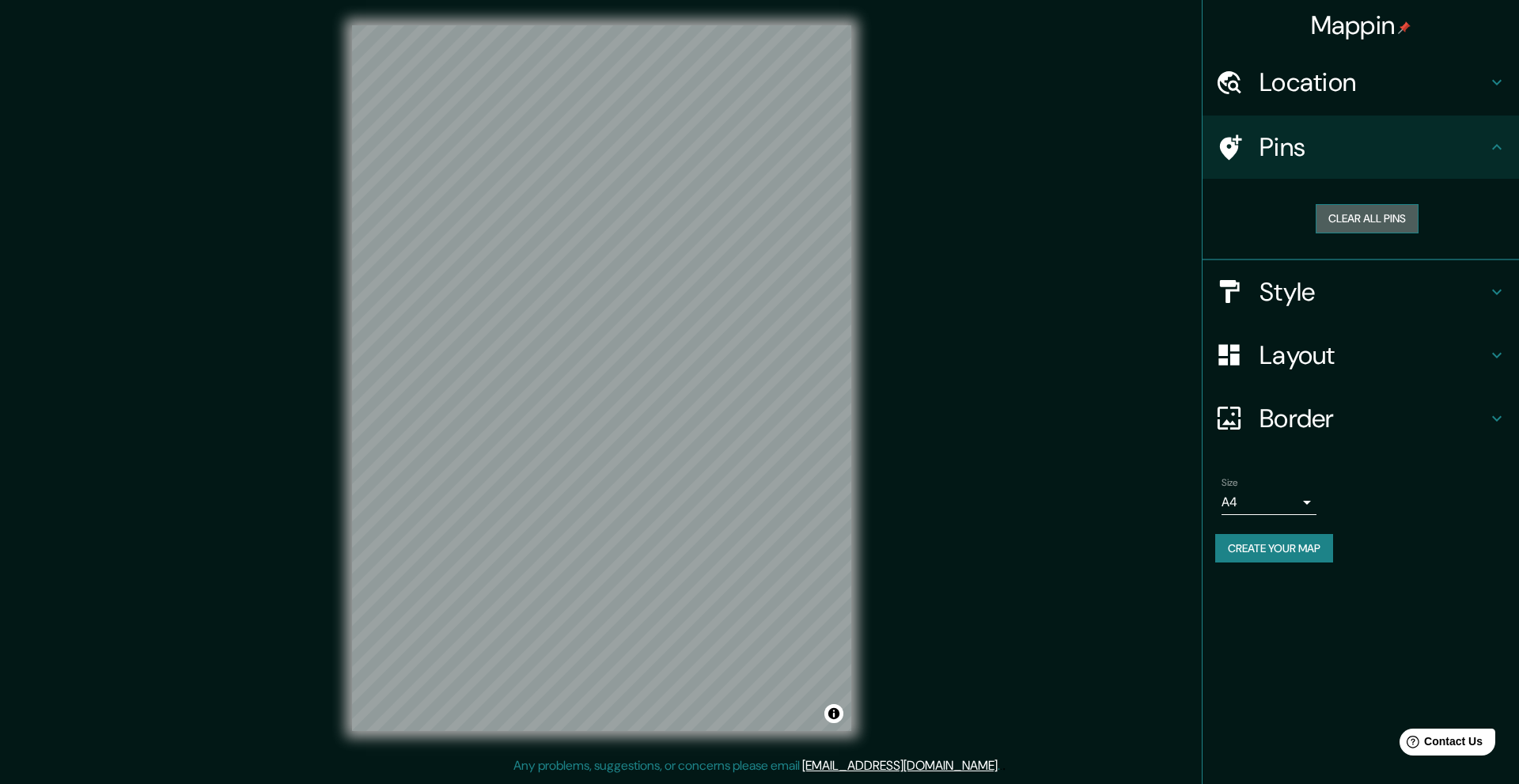
click at [1396, 209] on button "Clear all pins" at bounding box center [1366, 218] width 103 height 29
click at [1363, 222] on button "Clear all pins" at bounding box center [1366, 218] width 103 height 29
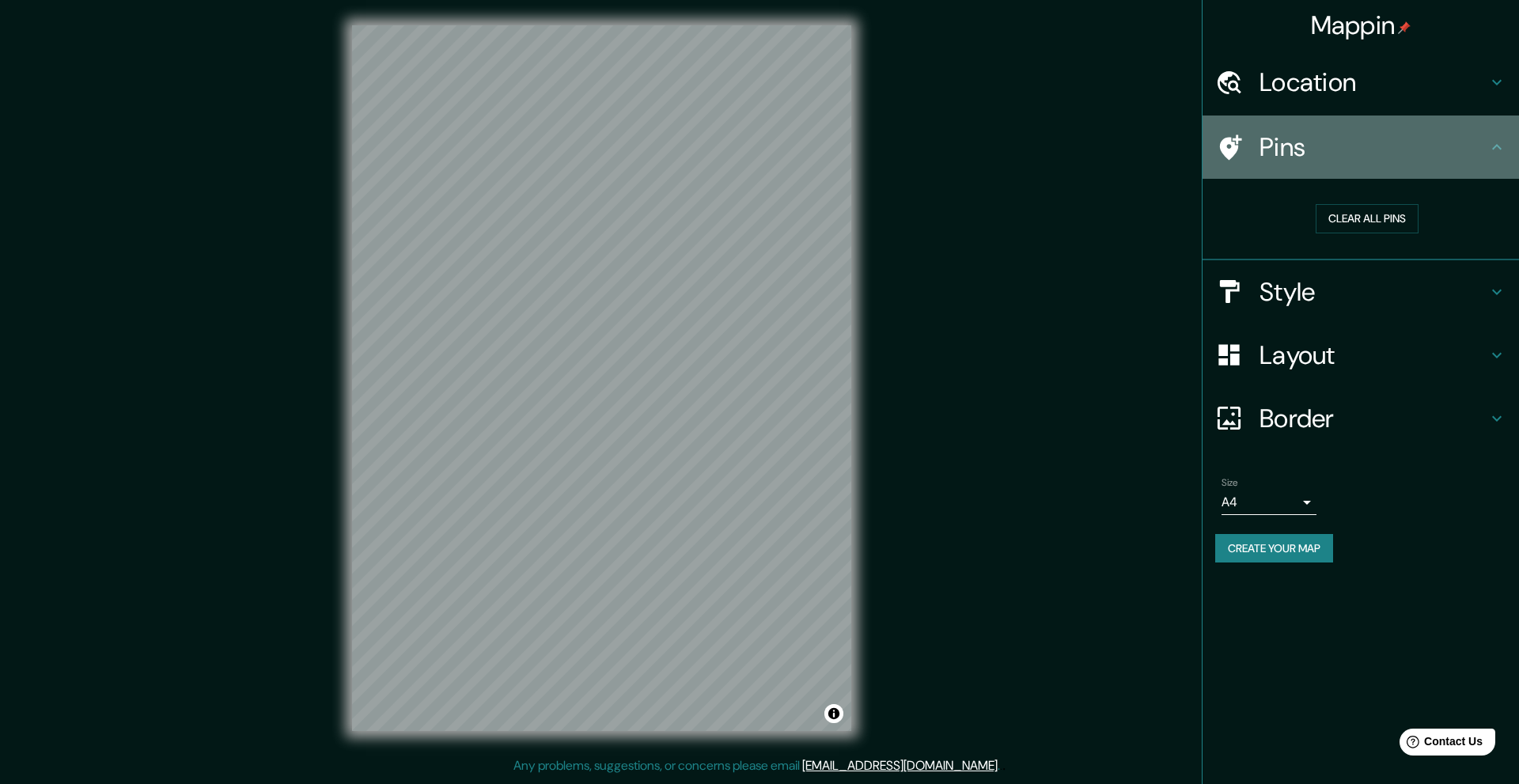
click at [1240, 142] on icon at bounding box center [1229, 147] width 27 height 27
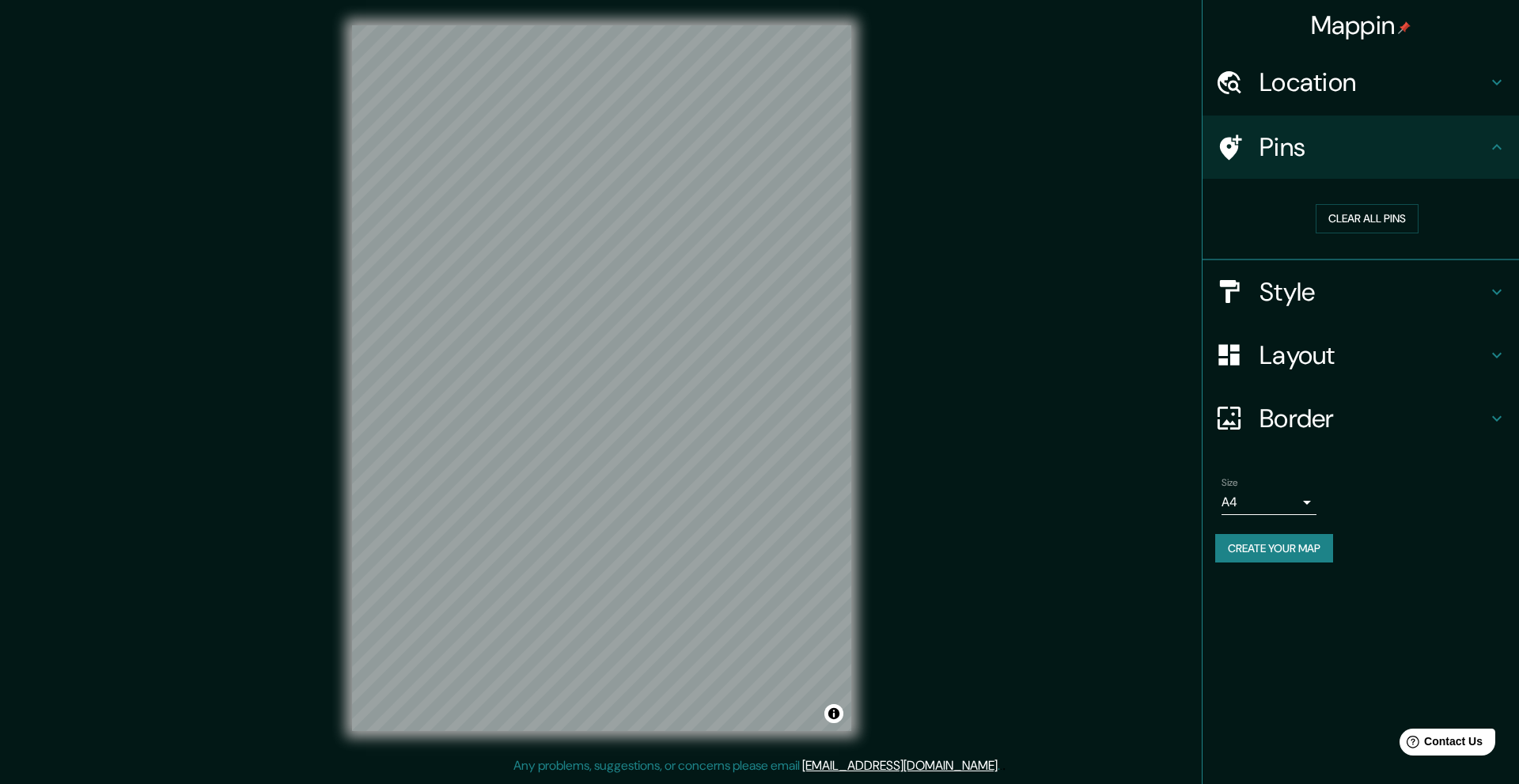
drag, startPoint x: 1230, startPoint y: 155, endPoint x: 258, endPoint y: 290, distance: 981.3
click at [233, 296] on div "Mappin Location [GEOGRAPHIC_DATA], [GEOGRAPHIC_DATA], [GEOGRAPHIC_DATA] Pins Cl…" at bounding box center [760, 390] width 1519 height 781
click at [1395, 226] on button "Clear all pins" at bounding box center [1366, 218] width 103 height 29
drag, startPoint x: 1340, startPoint y: 290, endPoint x: 1329, endPoint y: 305, distance: 18.6
click at [1339, 291] on h4 "Style" at bounding box center [1373, 292] width 227 height 32
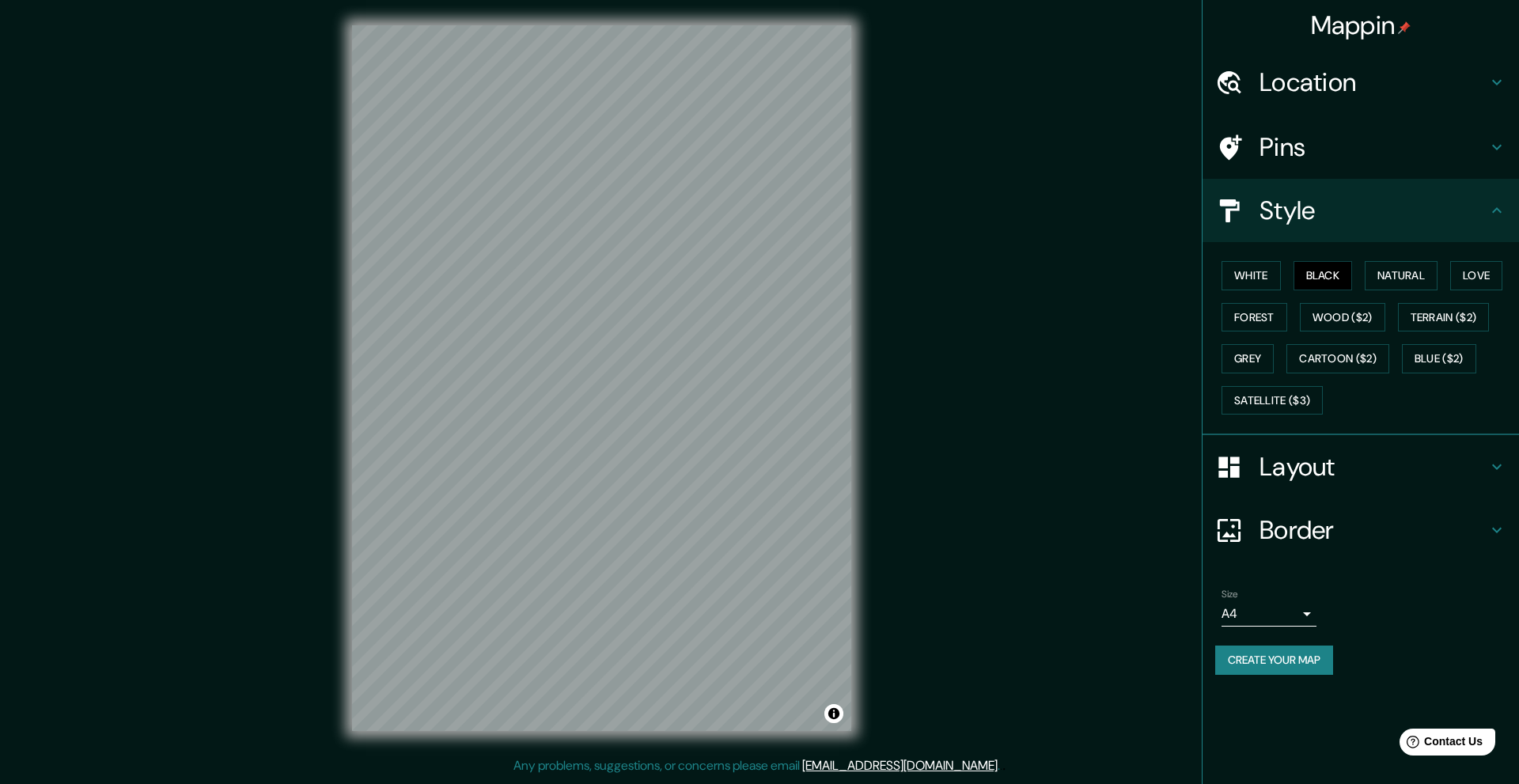
click at [1301, 470] on h4 "Layout" at bounding box center [1373, 467] width 227 height 32
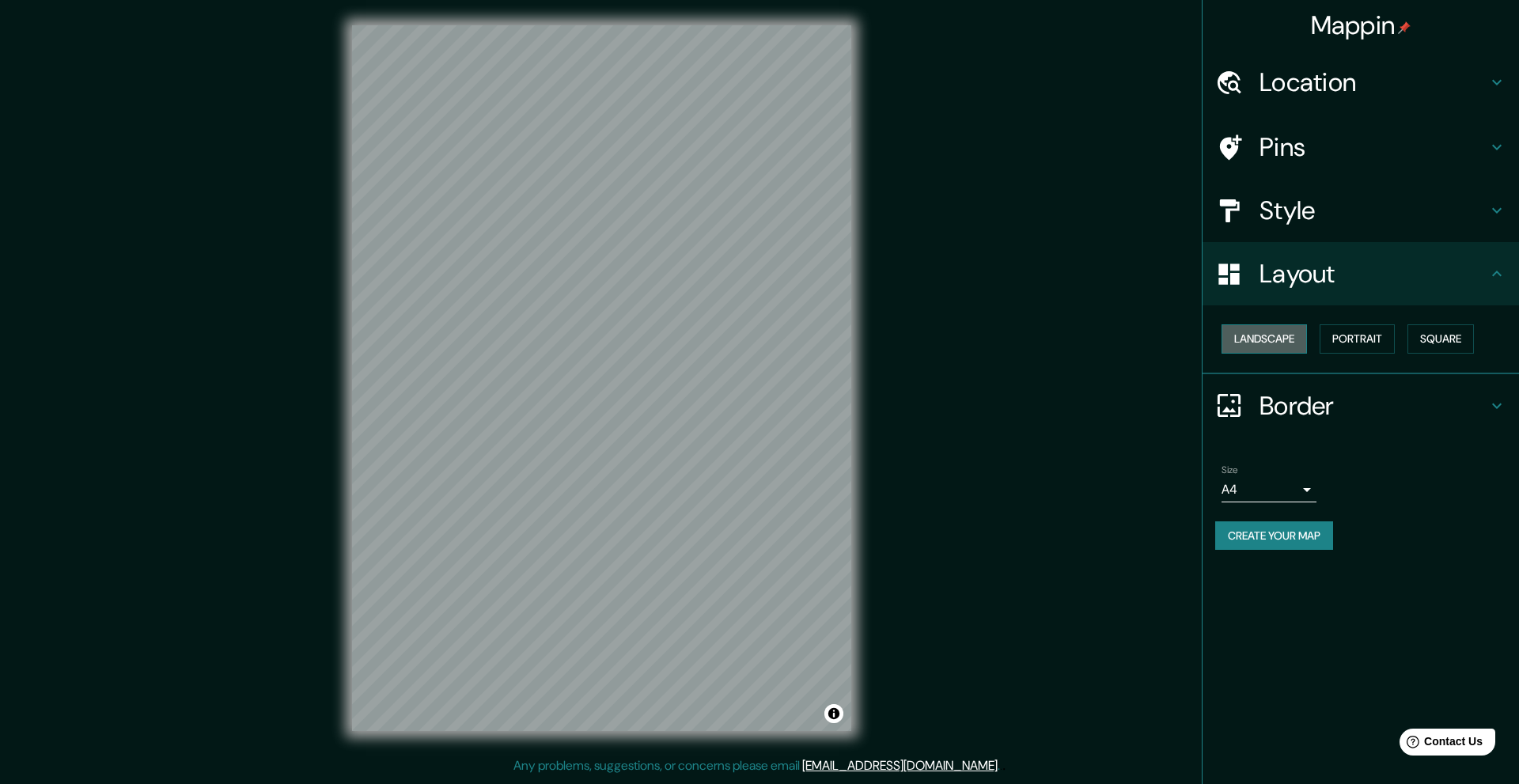
click at [1273, 330] on button "Landscape" at bounding box center [1264, 339] width 86 height 29
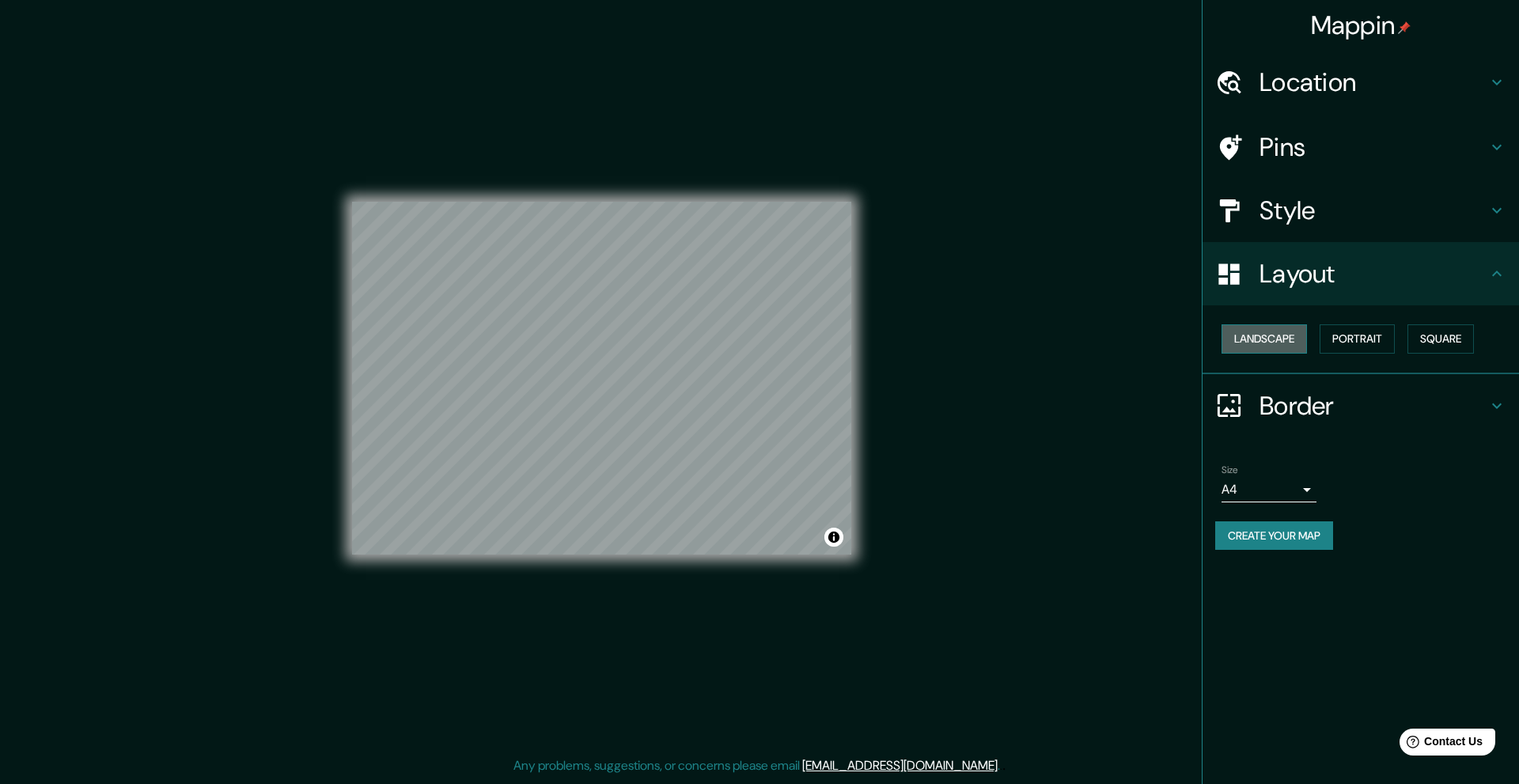
click at [1273, 331] on button "Landscape" at bounding box center [1264, 339] width 86 height 29
click at [1346, 330] on button "Portrait" at bounding box center [1357, 339] width 75 height 29
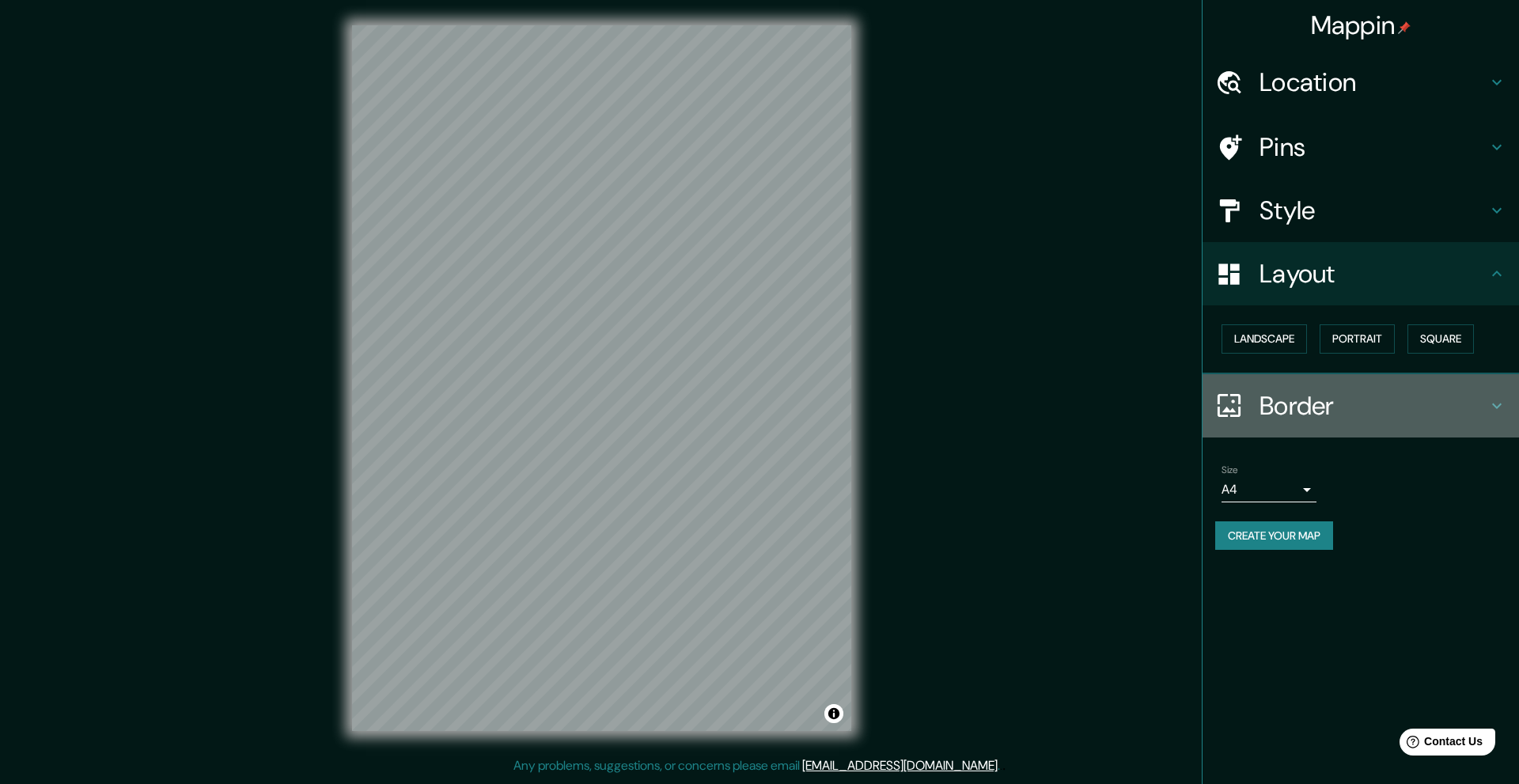
click at [1332, 404] on h4 "Border" at bounding box center [1373, 406] width 227 height 32
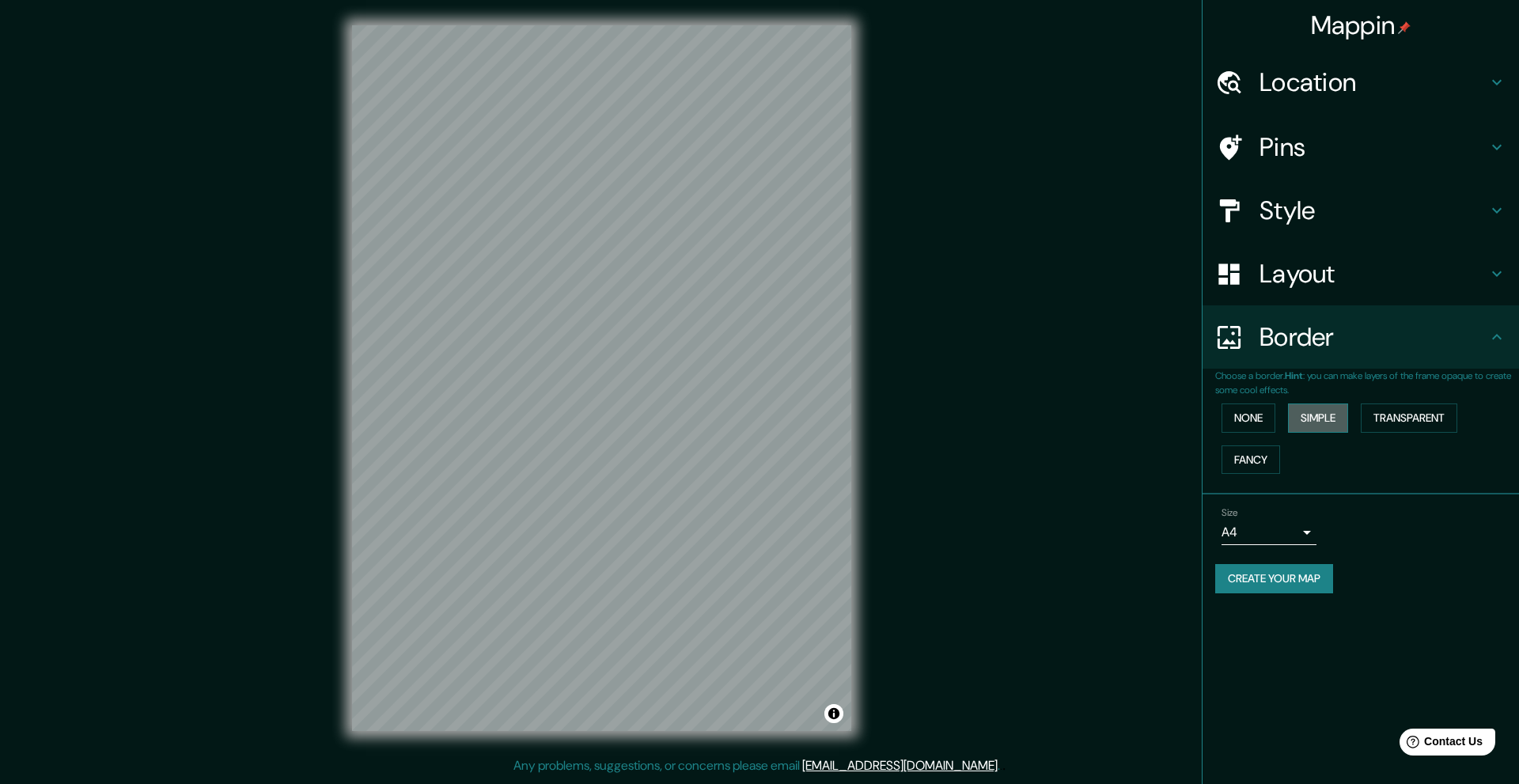
click at [1322, 420] on button "Simple" at bounding box center [1318, 418] width 60 height 29
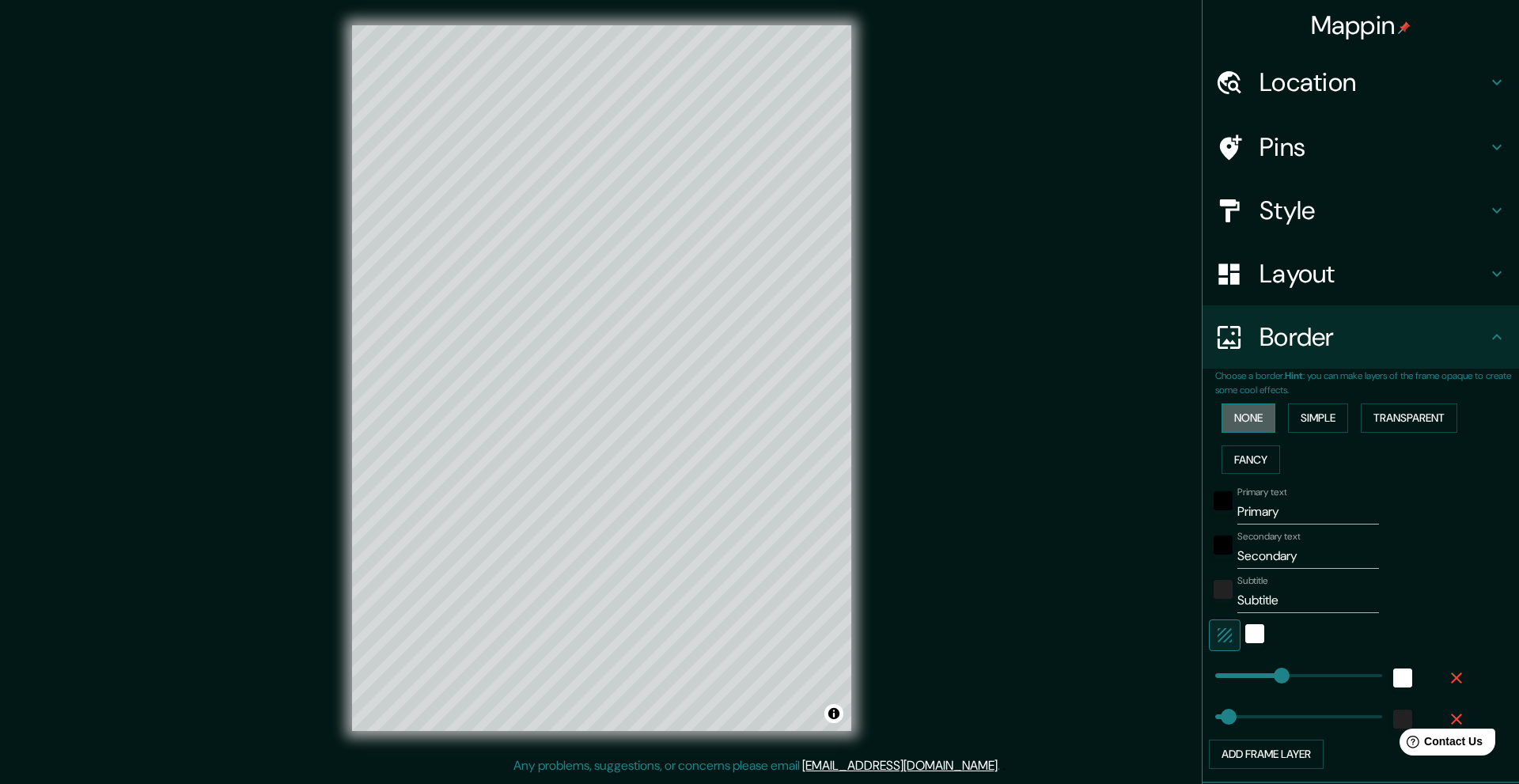
click at [1240, 416] on button "None" at bounding box center [1248, 418] width 54 height 29
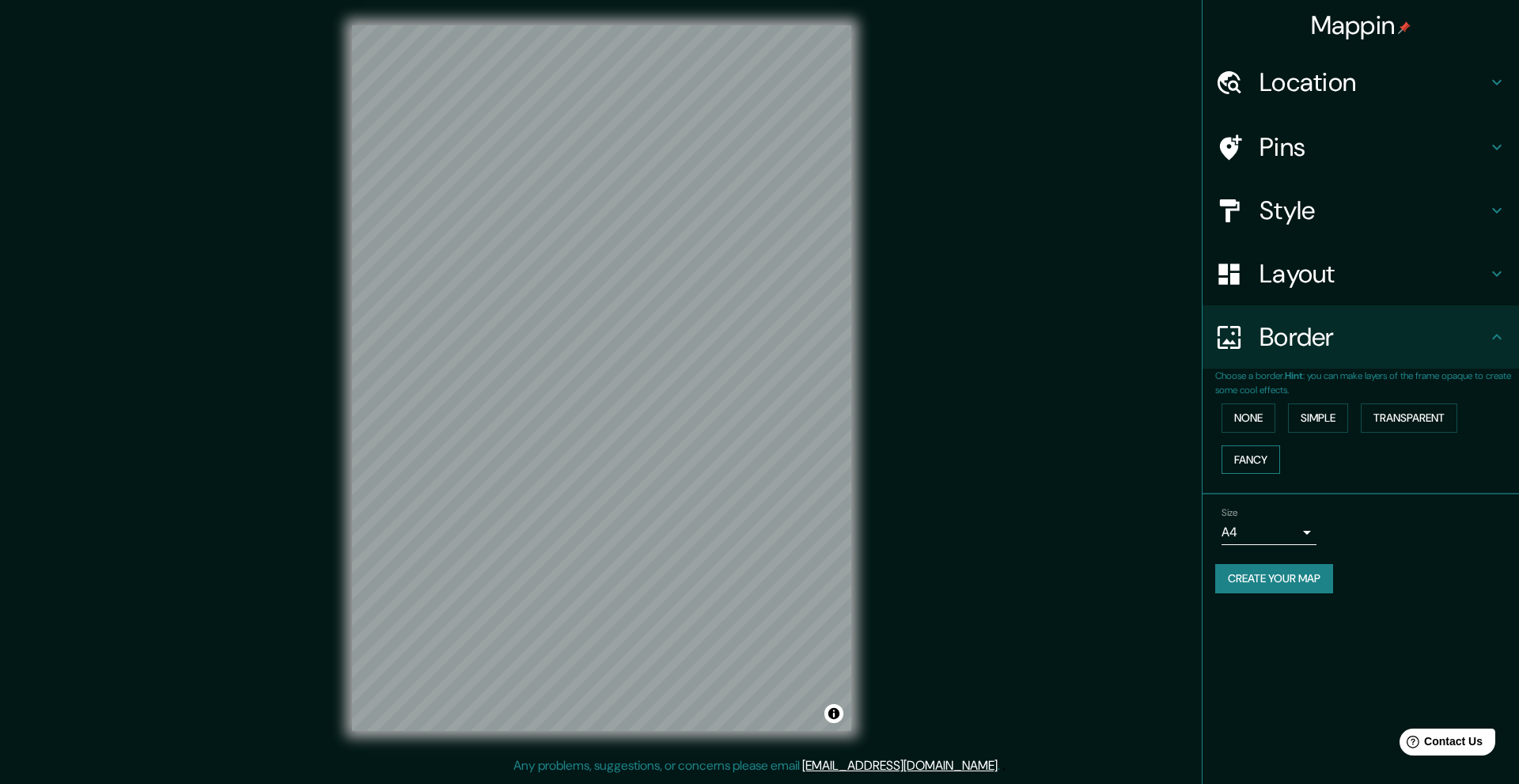
click at [1250, 450] on button "Fancy" at bounding box center [1251, 460] width 58 height 29
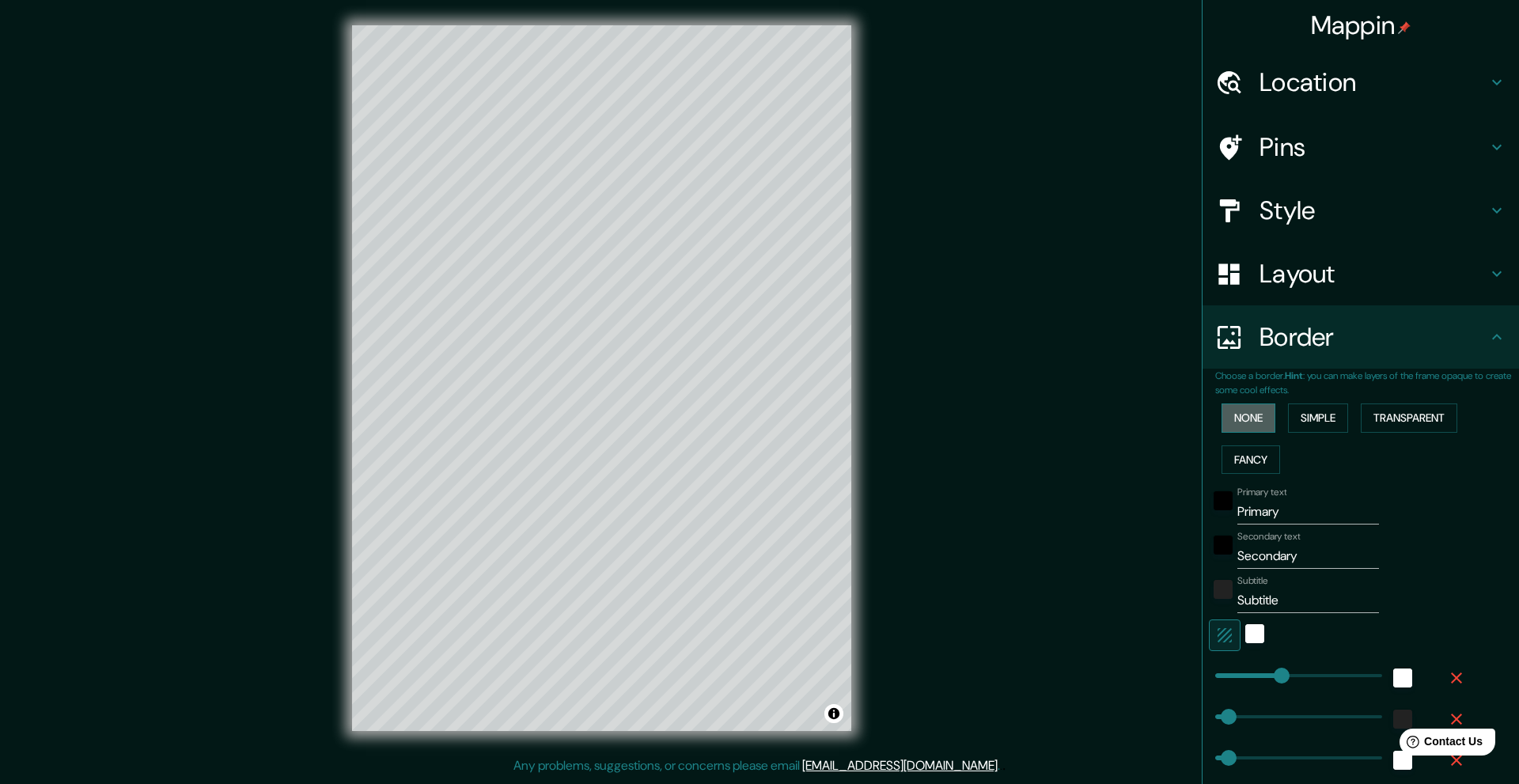
click at [1243, 418] on button "None" at bounding box center [1248, 418] width 54 height 29
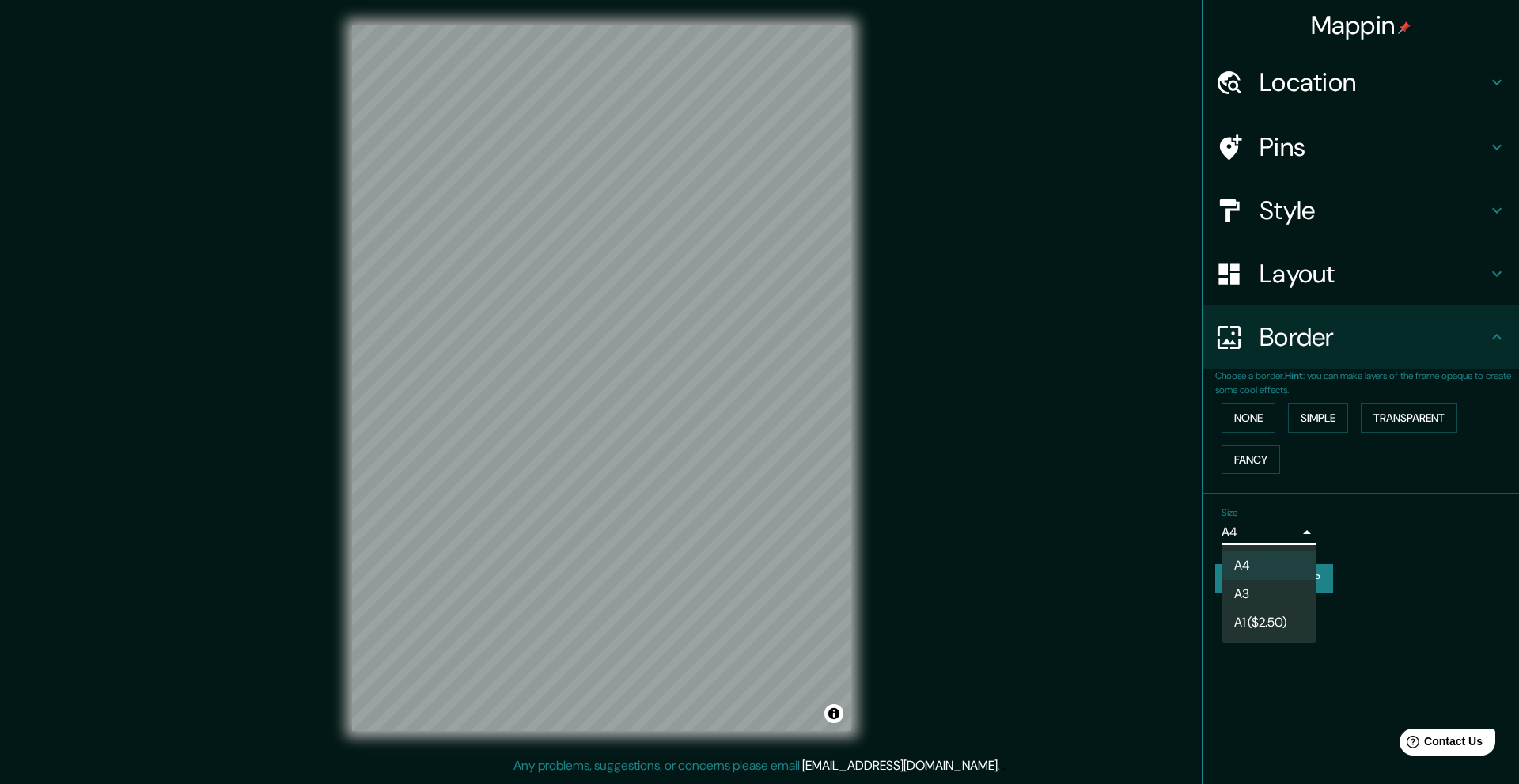
click at [1293, 520] on body "Mappin Location [GEOGRAPHIC_DATA], [GEOGRAPHIC_DATA], [GEOGRAPHIC_DATA] Pins St…" at bounding box center [760, 392] width 1519 height 784
click at [1275, 598] on li "A3" at bounding box center [1269, 593] width 95 height 28
type input "a4"
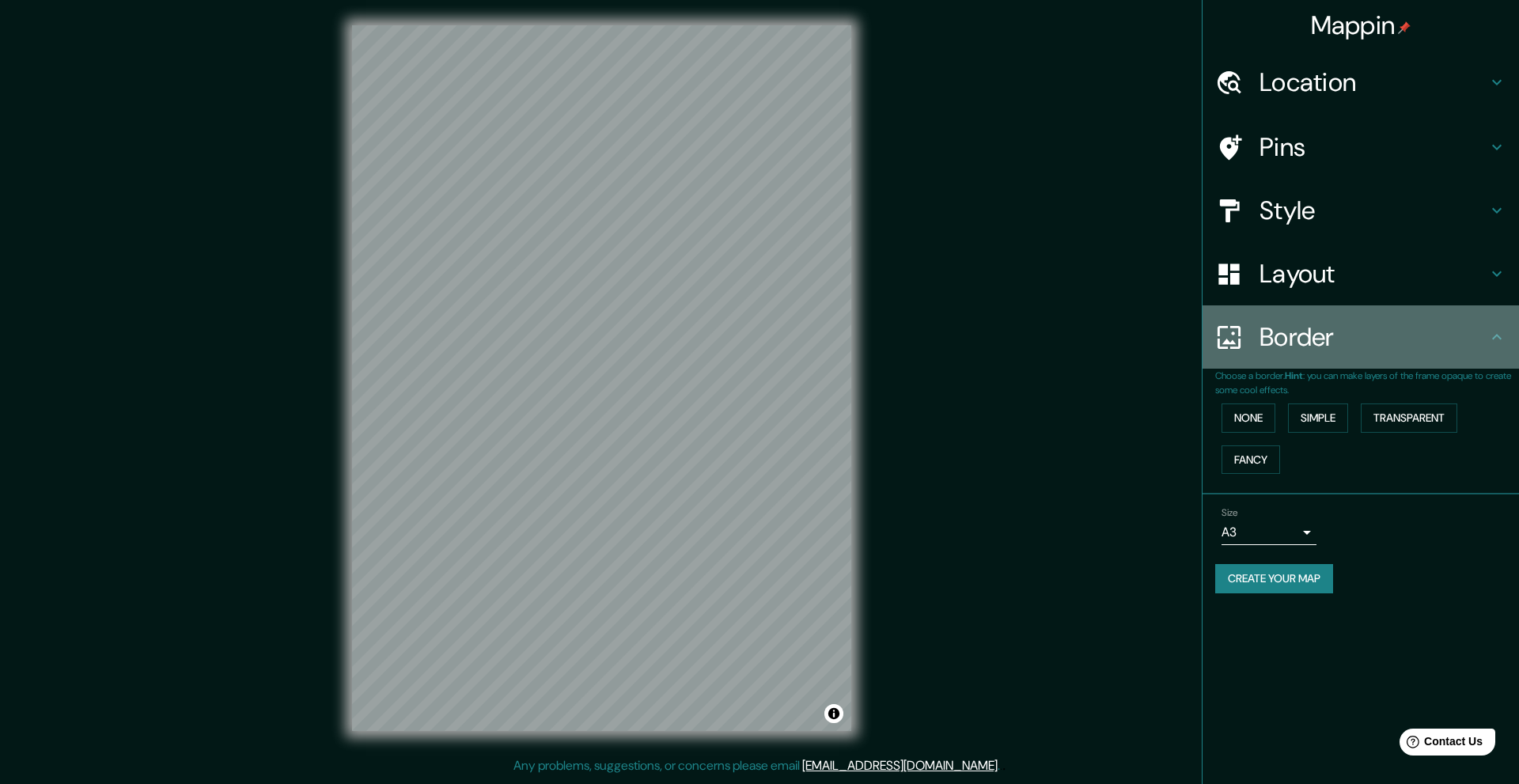
click at [1445, 344] on h4 "Border" at bounding box center [1373, 337] width 227 height 32
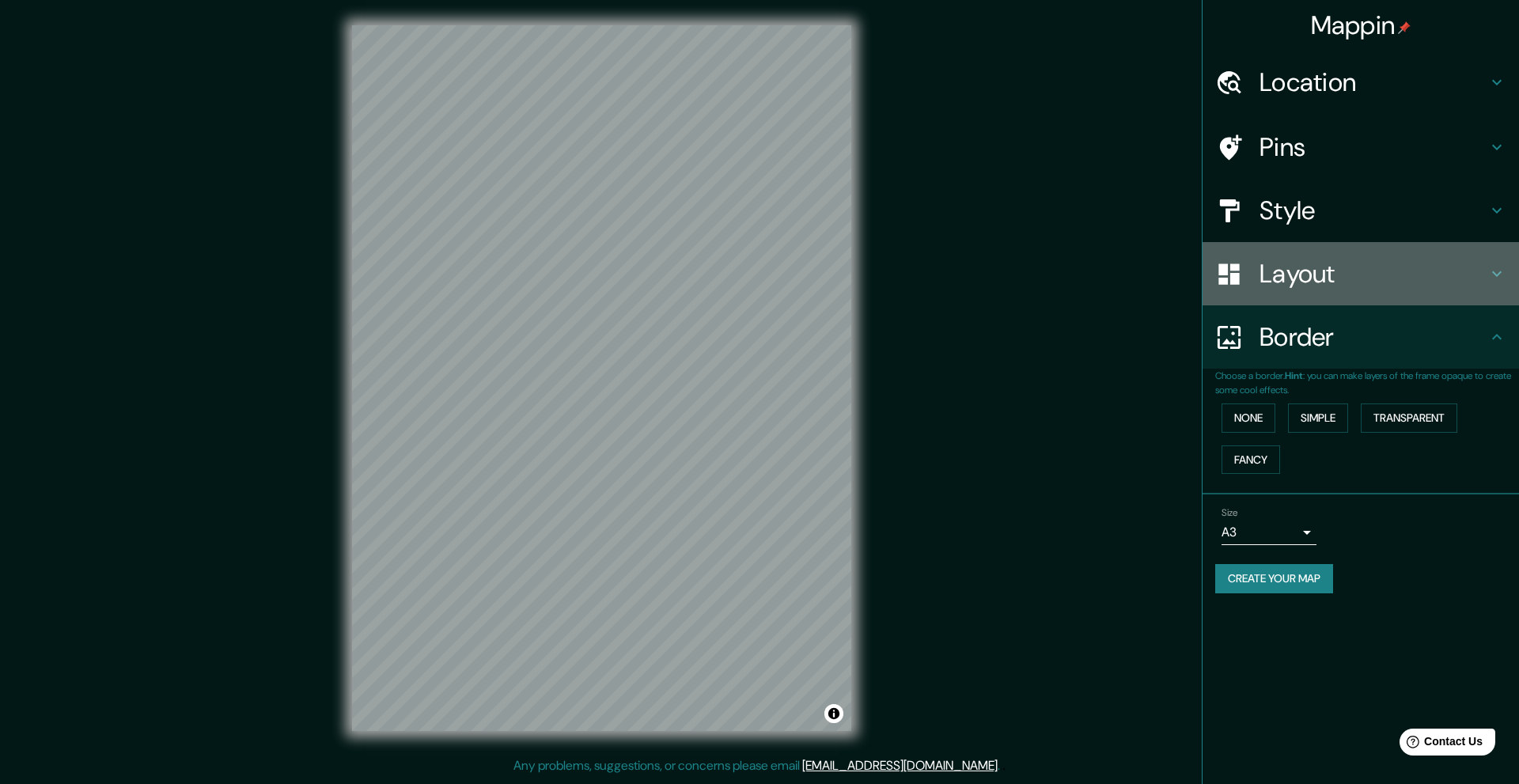
click at [1501, 285] on div "Layout" at bounding box center [1361, 274] width 317 height 64
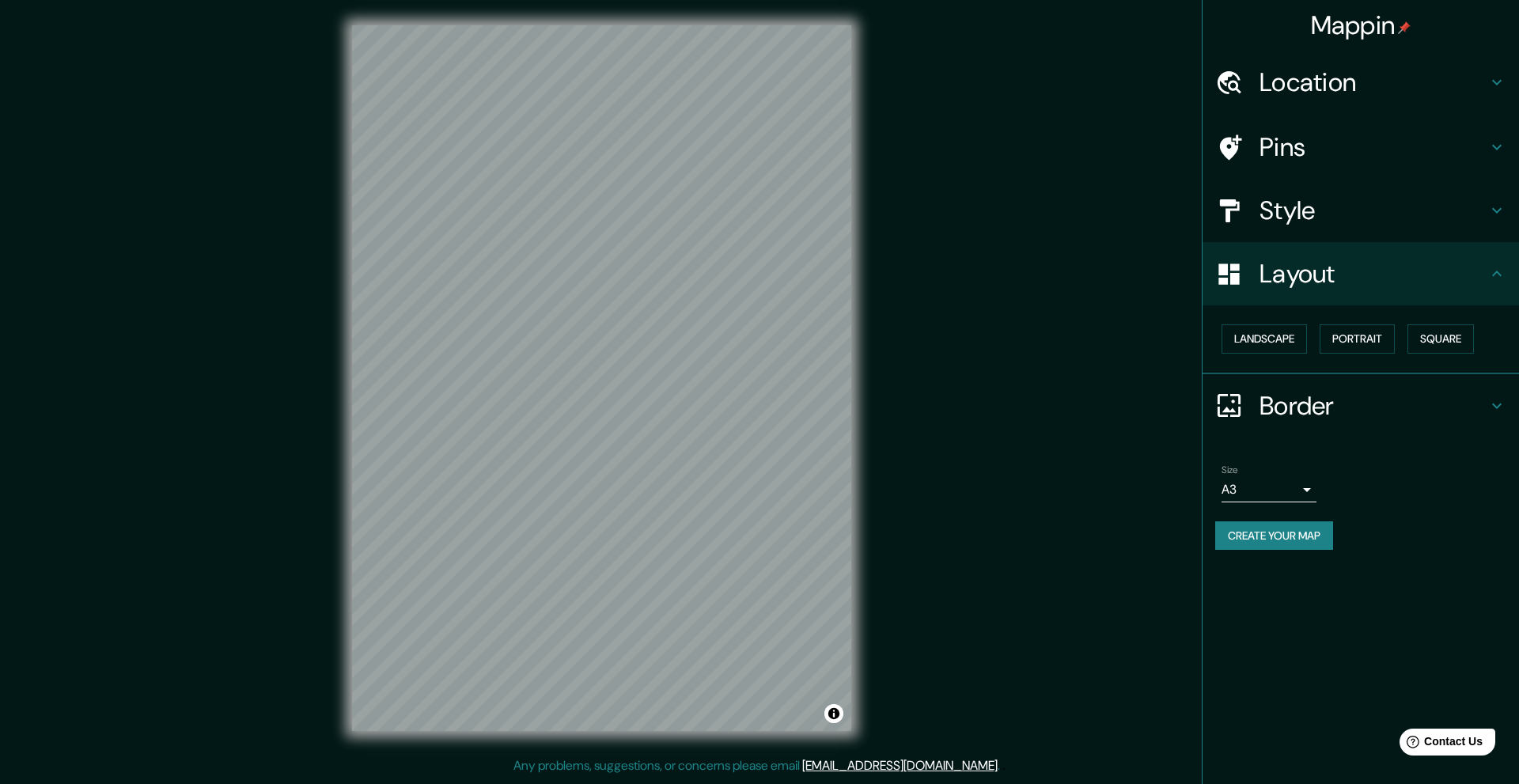
click at [1484, 212] on h4 "Style" at bounding box center [1373, 210] width 227 height 32
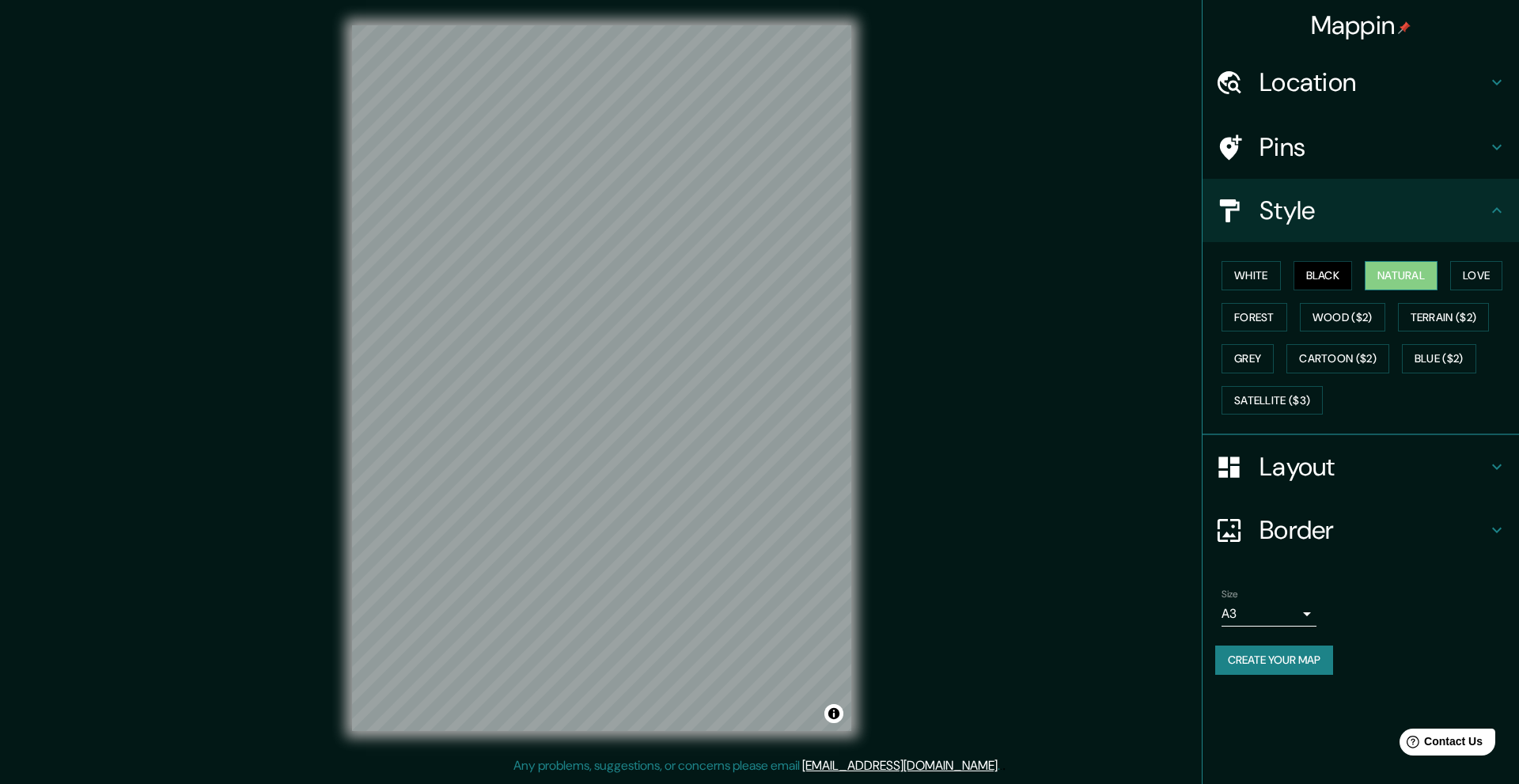
click at [1418, 276] on button "Natural" at bounding box center [1401, 276] width 73 height 29
click at [1487, 277] on button "Love" at bounding box center [1475, 276] width 52 height 29
click at [1266, 330] on button "Forest" at bounding box center [1254, 317] width 65 height 29
